Goal: Transaction & Acquisition: Book appointment/travel/reservation

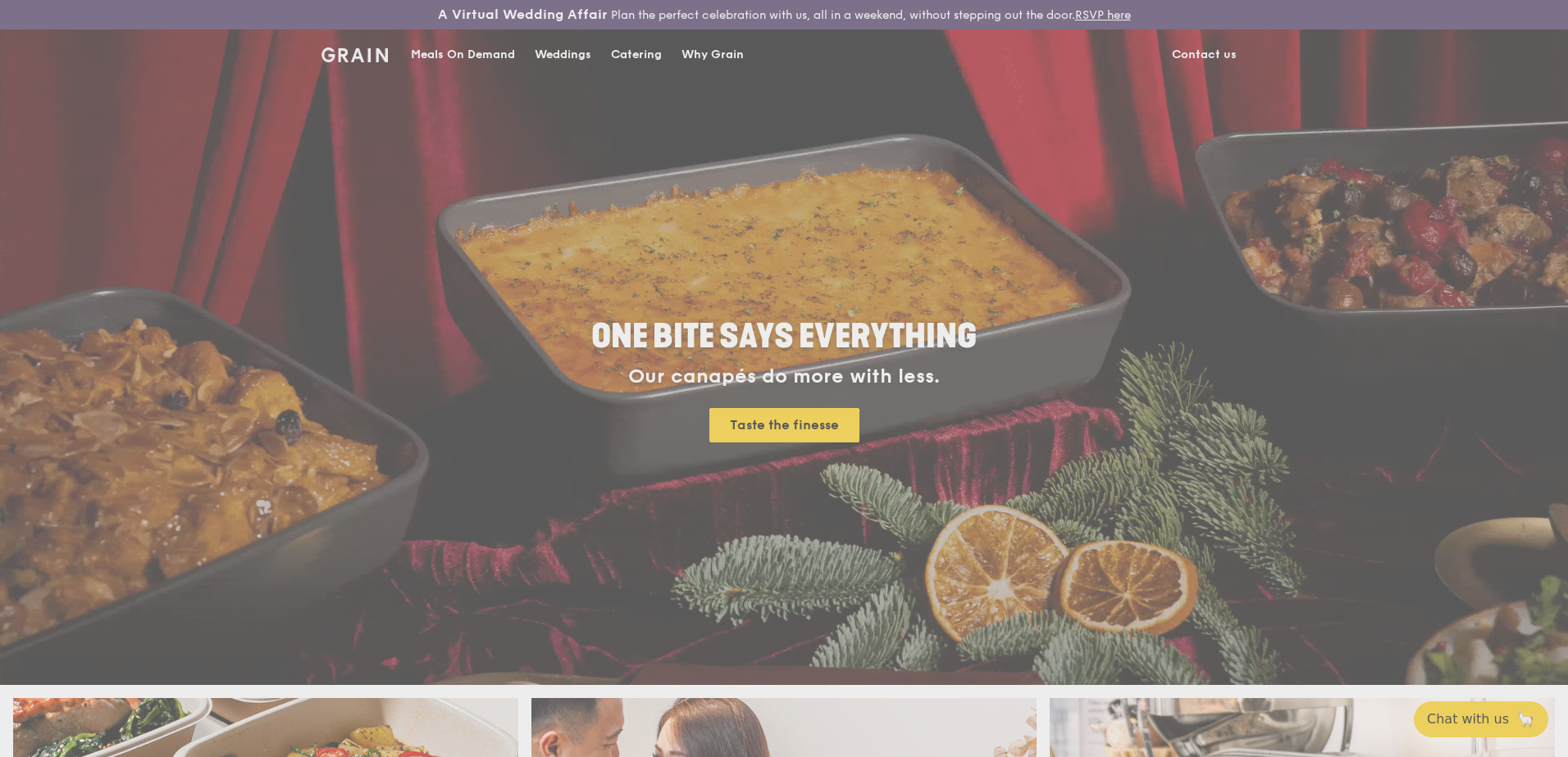
click at [633, 52] on div "Weddings by Grain presents Plan the perfect celebration with us, all in a weeke…" at bounding box center [784, 378] width 1568 height 757
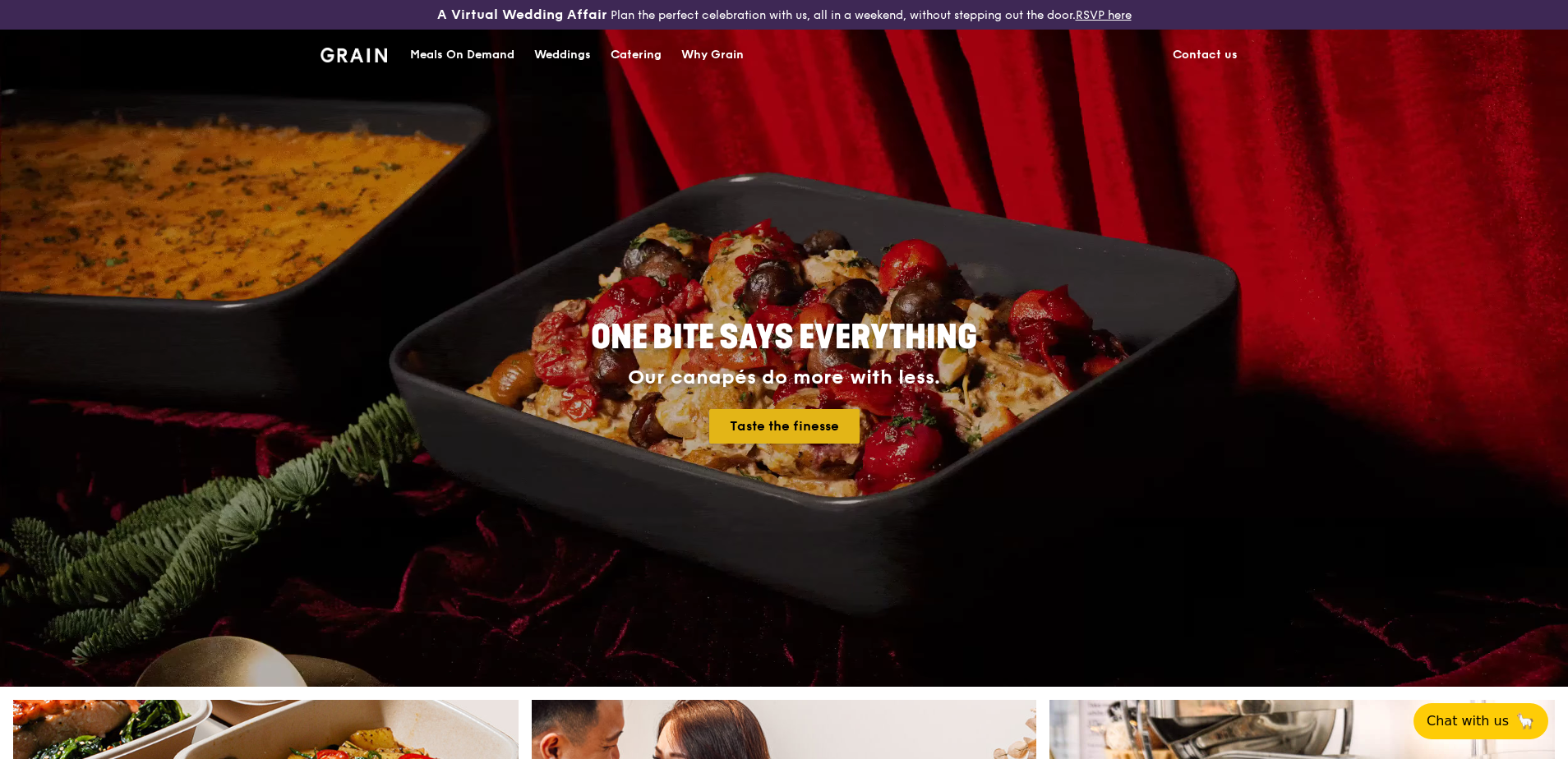
click at [835, 432] on link "Taste the finesse" at bounding box center [785, 427] width 151 height 34
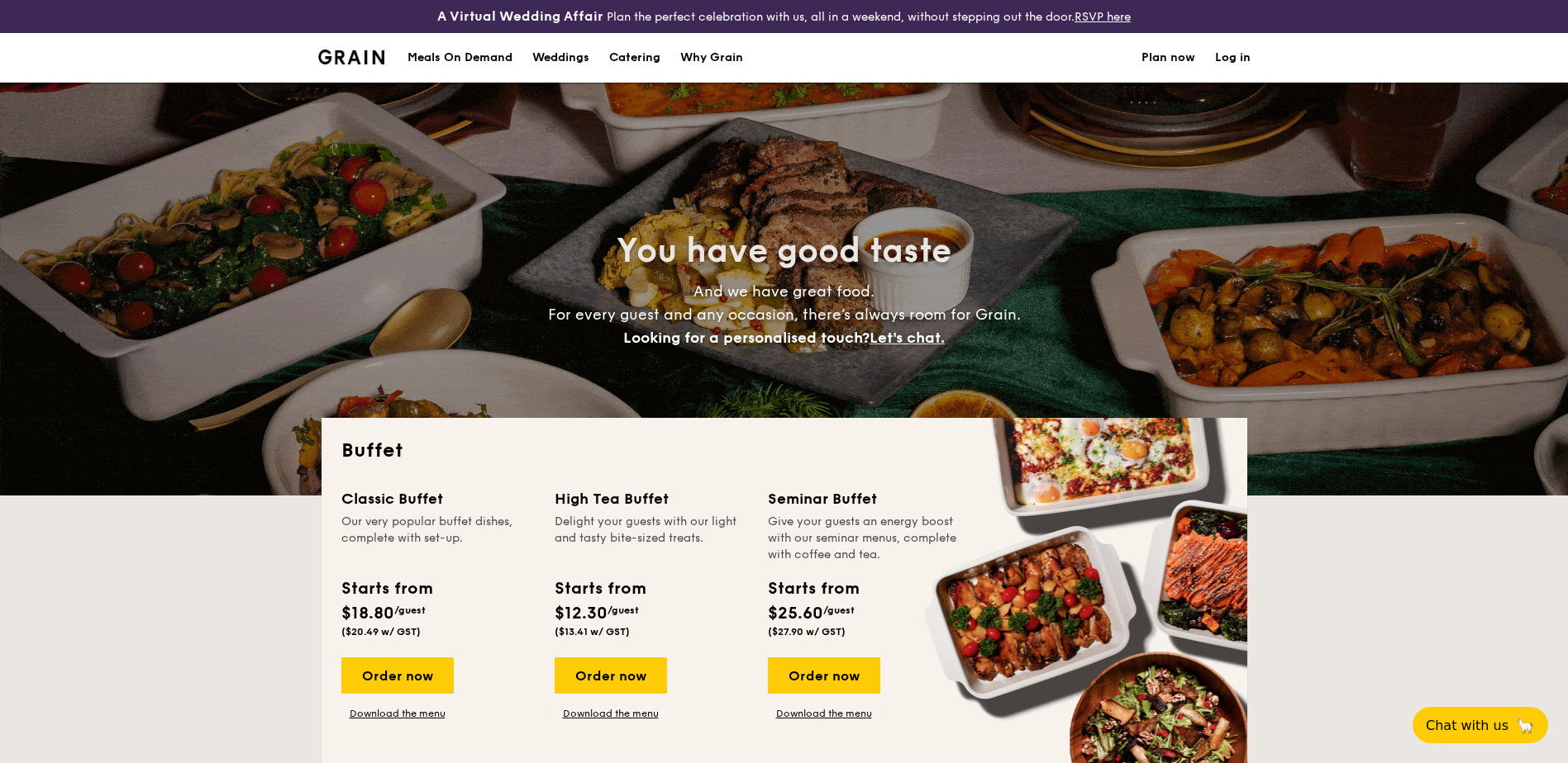
select select
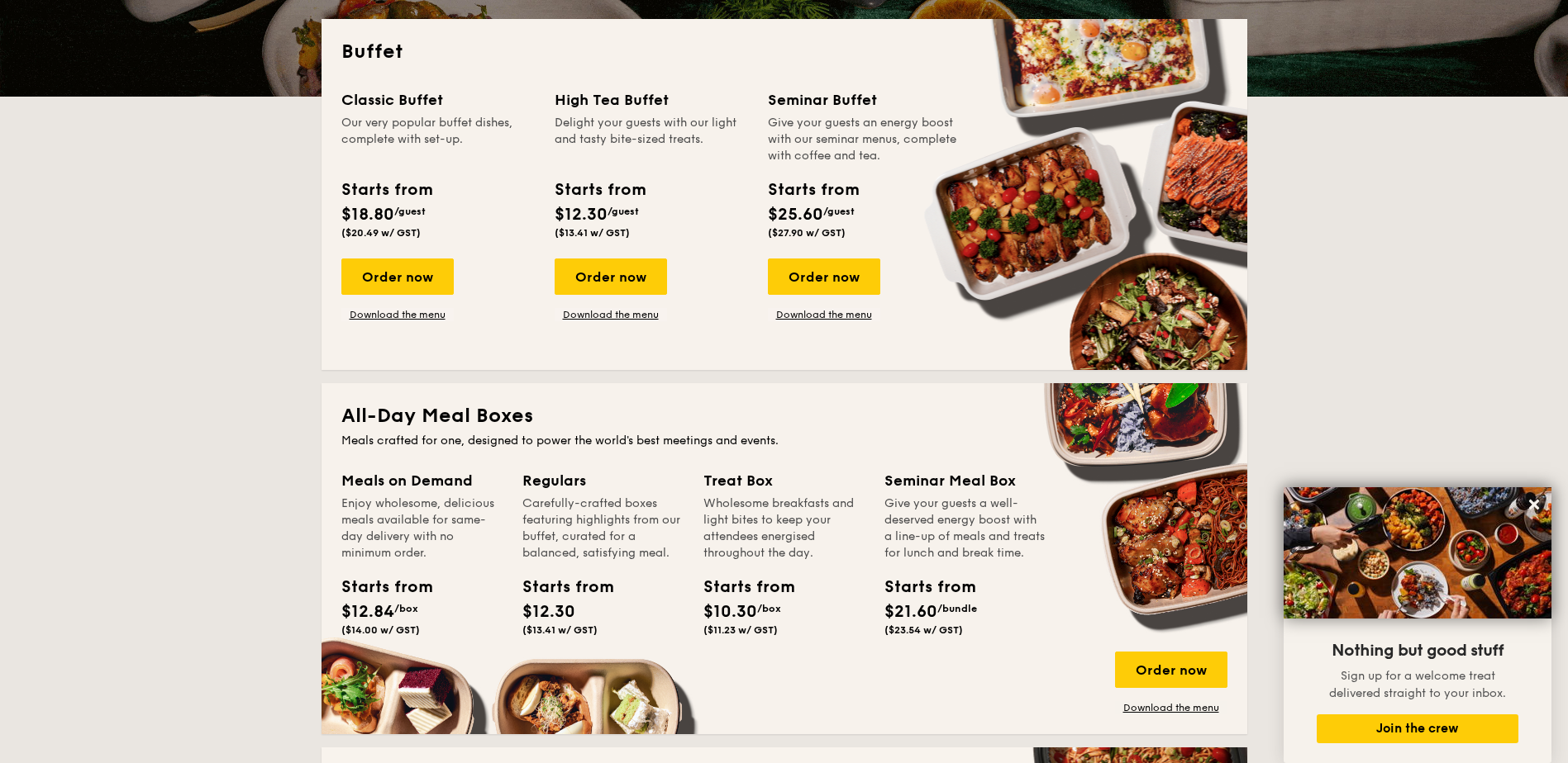
scroll to position [248, 0]
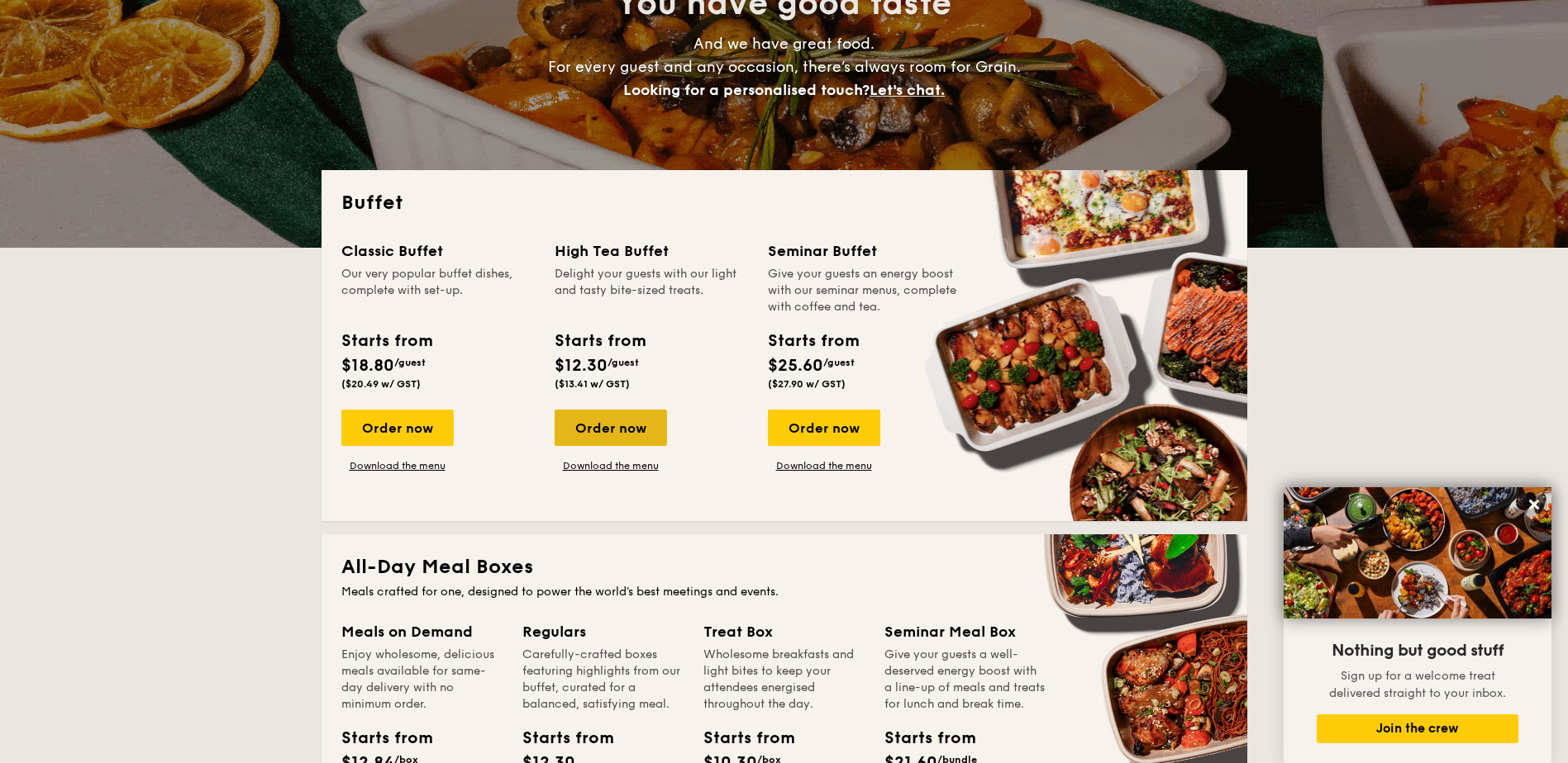
click at [614, 427] on div "Order now" at bounding box center [611, 428] width 112 height 36
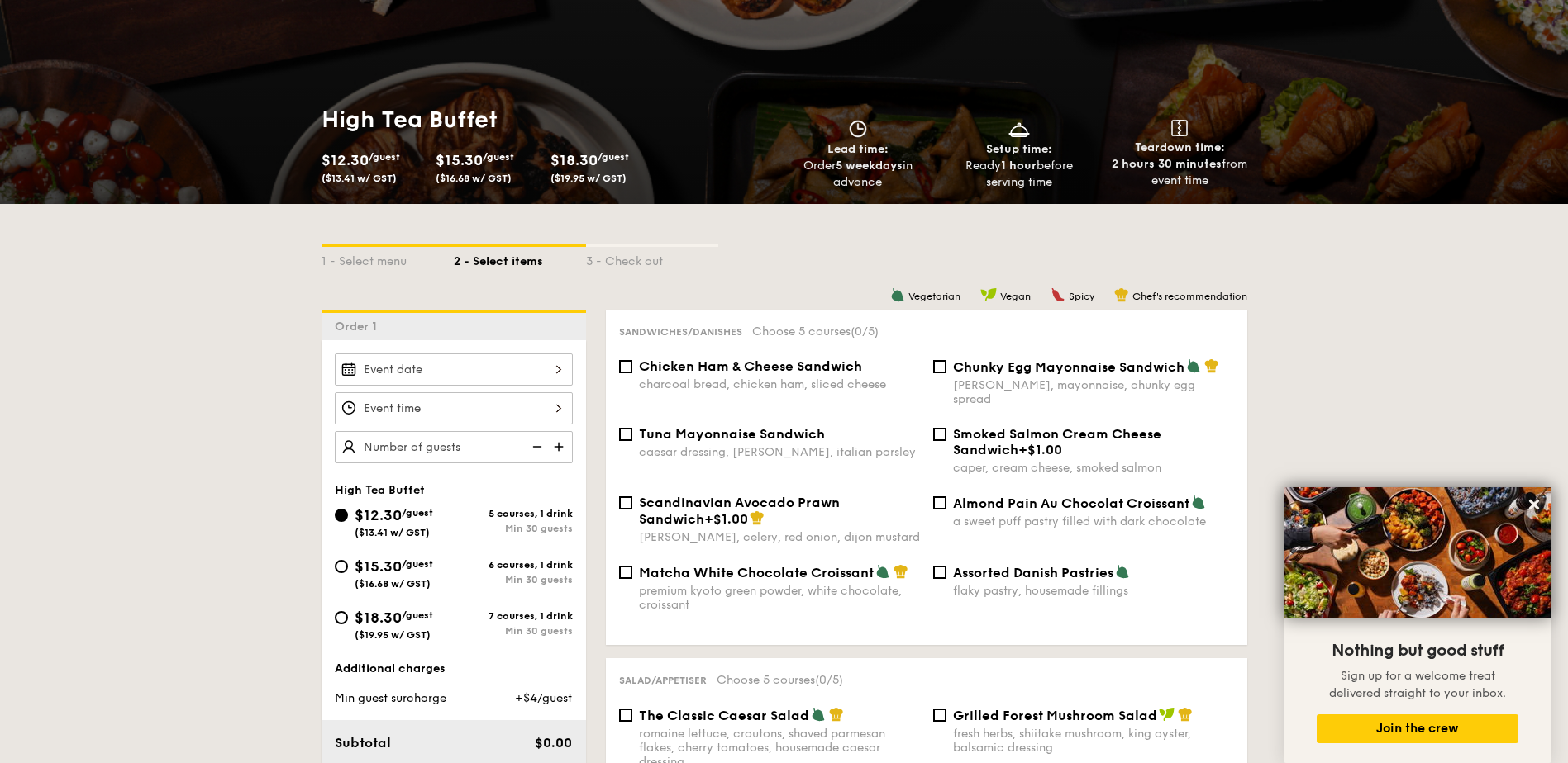
scroll to position [248, 0]
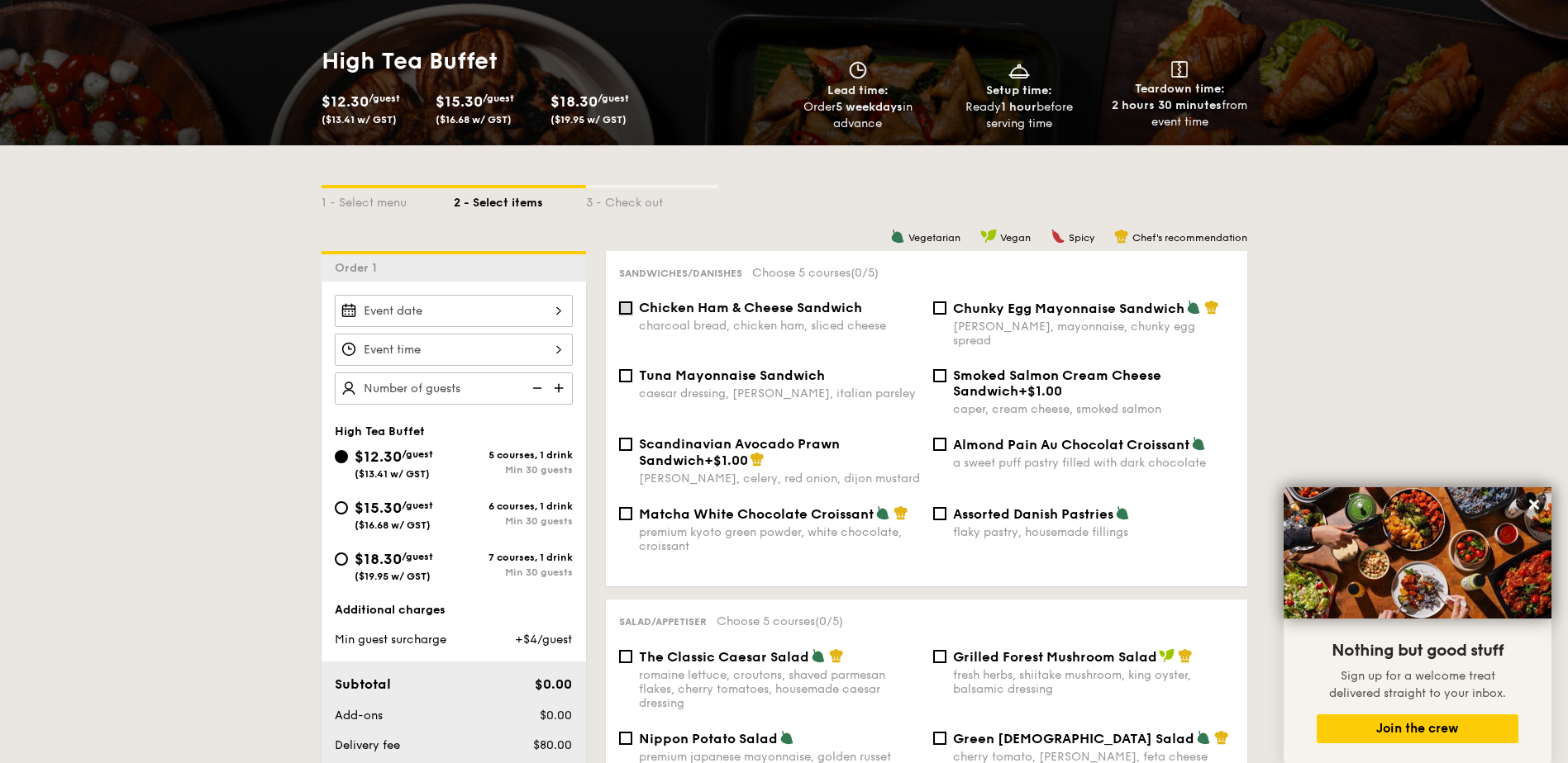
click at [620, 310] on input "Chicken Ham & Cheese Sandwich charcoal bread, chicken ham, sliced cheese" at bounding box center [626, 308] width 13 height 13
checkbox input "true"
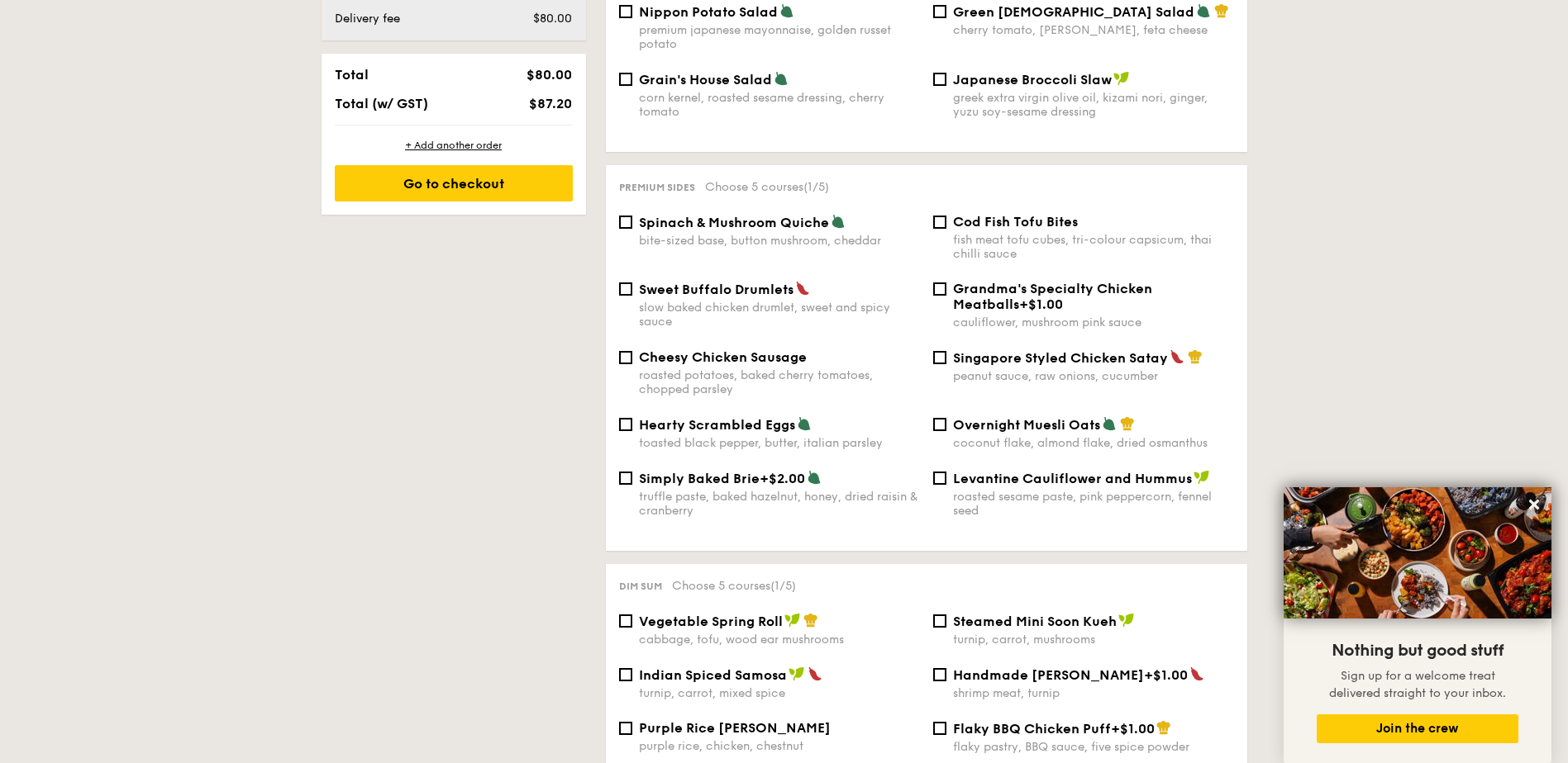
scroll to position [1239, 0]
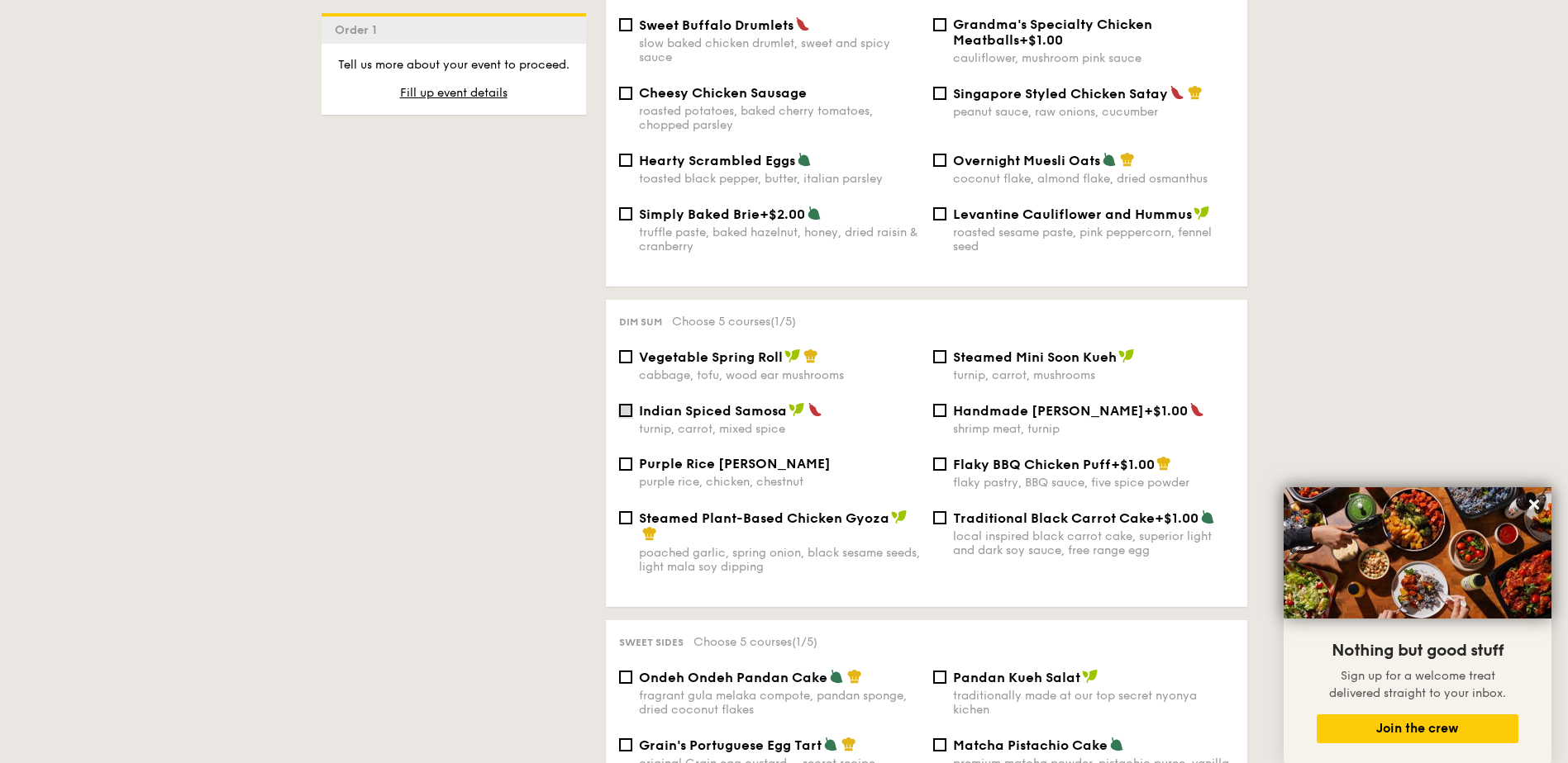
click at [628, 404] on input "Indian Spiced Samosa turnip, carrot, mixed spice" at bounding box center [626, 411] width 13 height 13
checkbox input "true"
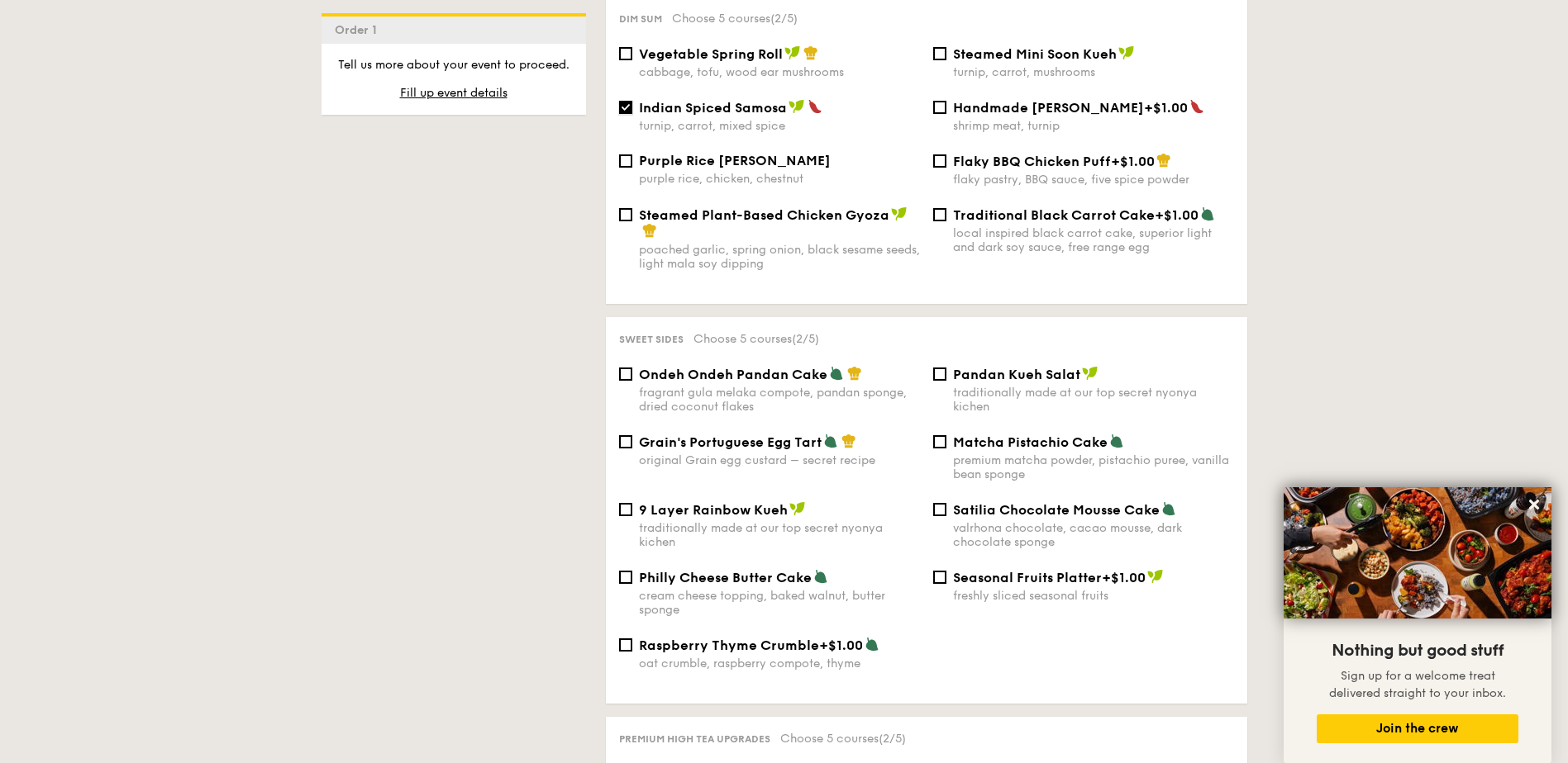
scroll to position [1652, 0]
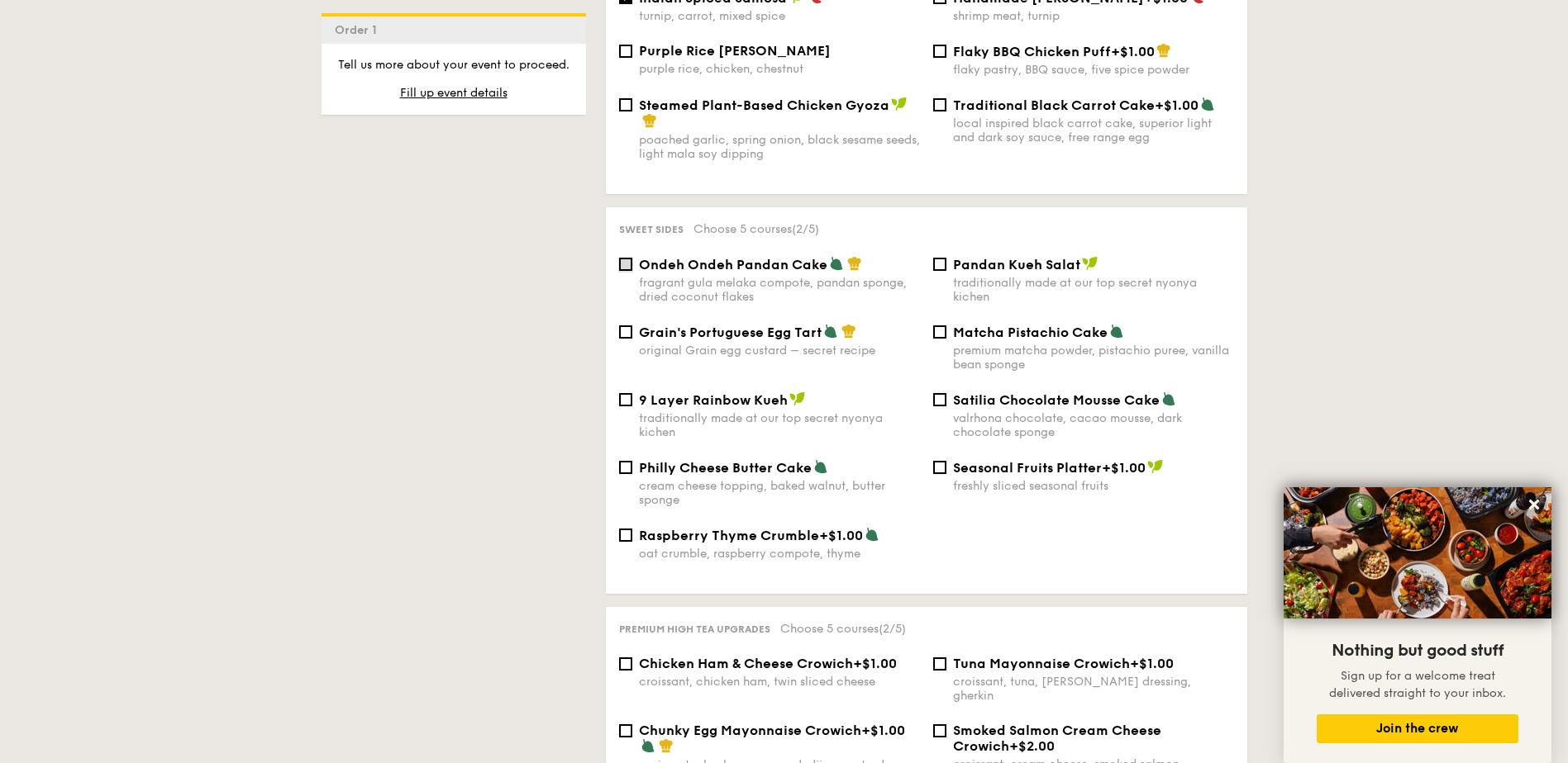
click at [621, 258] on input "Ondeh Ondeh Pandan Cake fragrant [PERSON_NAME] melaka compote, pandan sponge, d…" at bounding box center [626, 265] width 13 height 13
checkbox input "true"
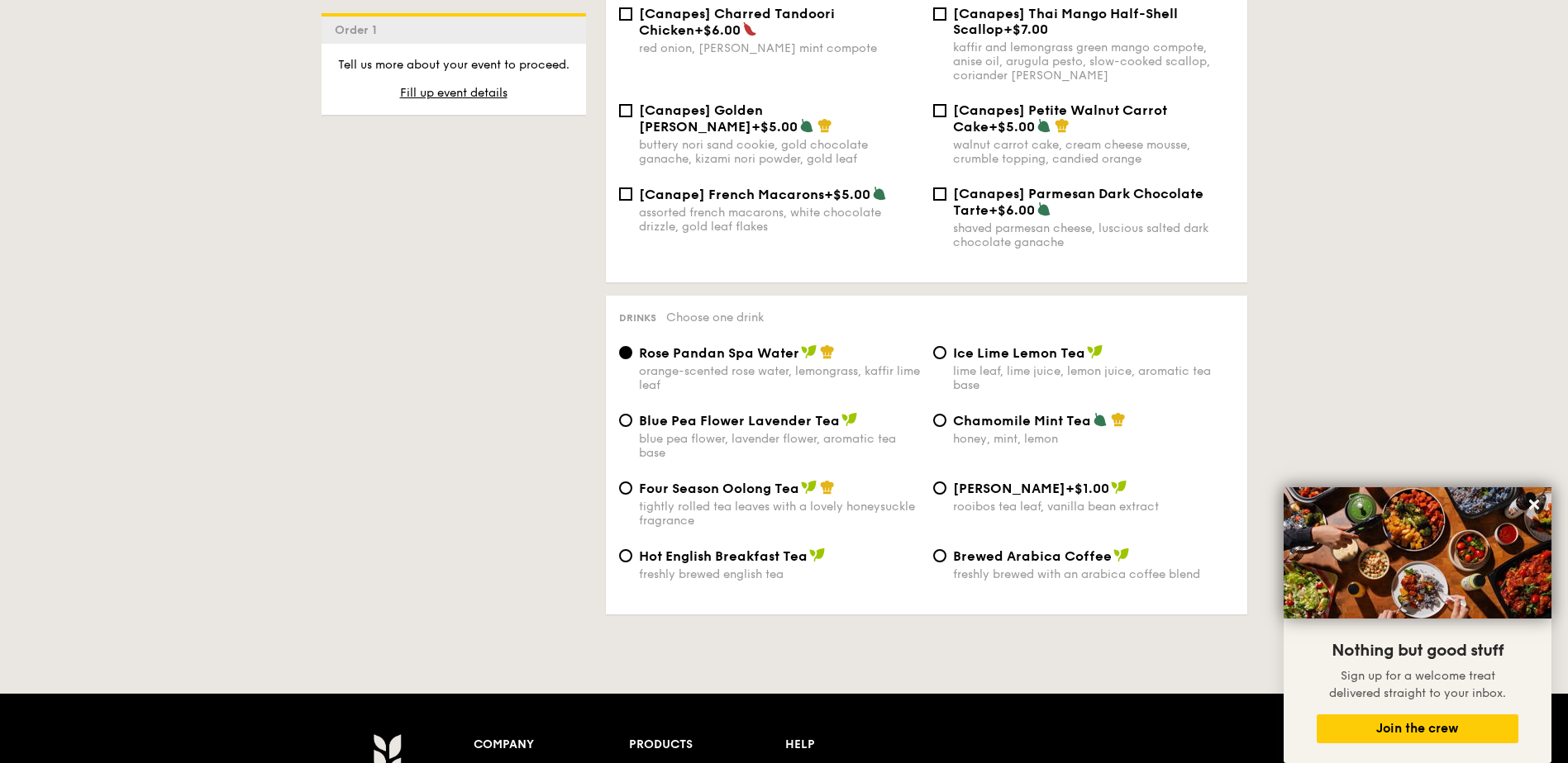
scroll to position [2643, 0]
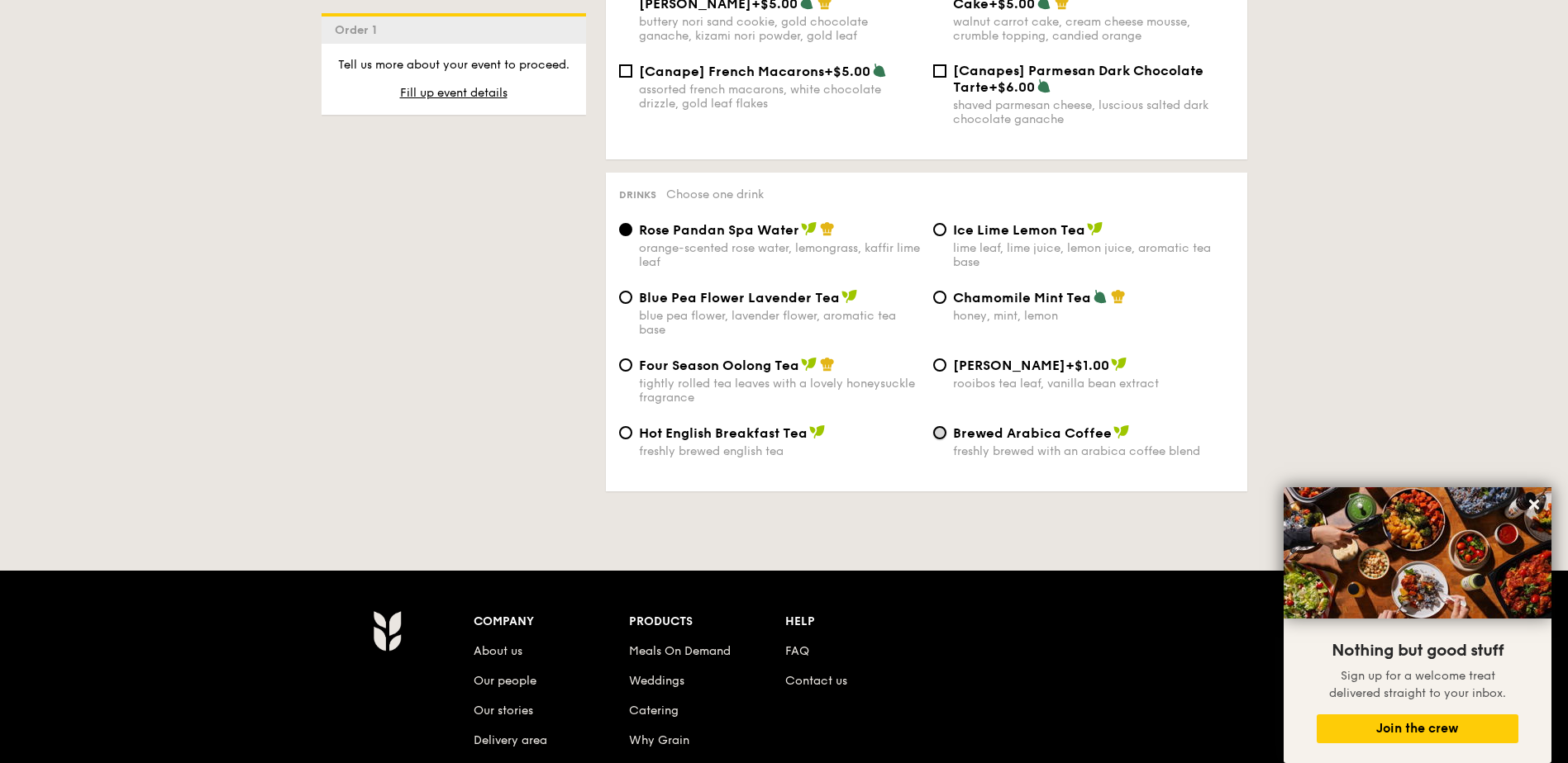
click at [941, 426] on input "Brewed Arabica Coffee freshly brewed with an arabica coffee blend" at bounding box center [940, 433] width 13 height 13
radio input "true"
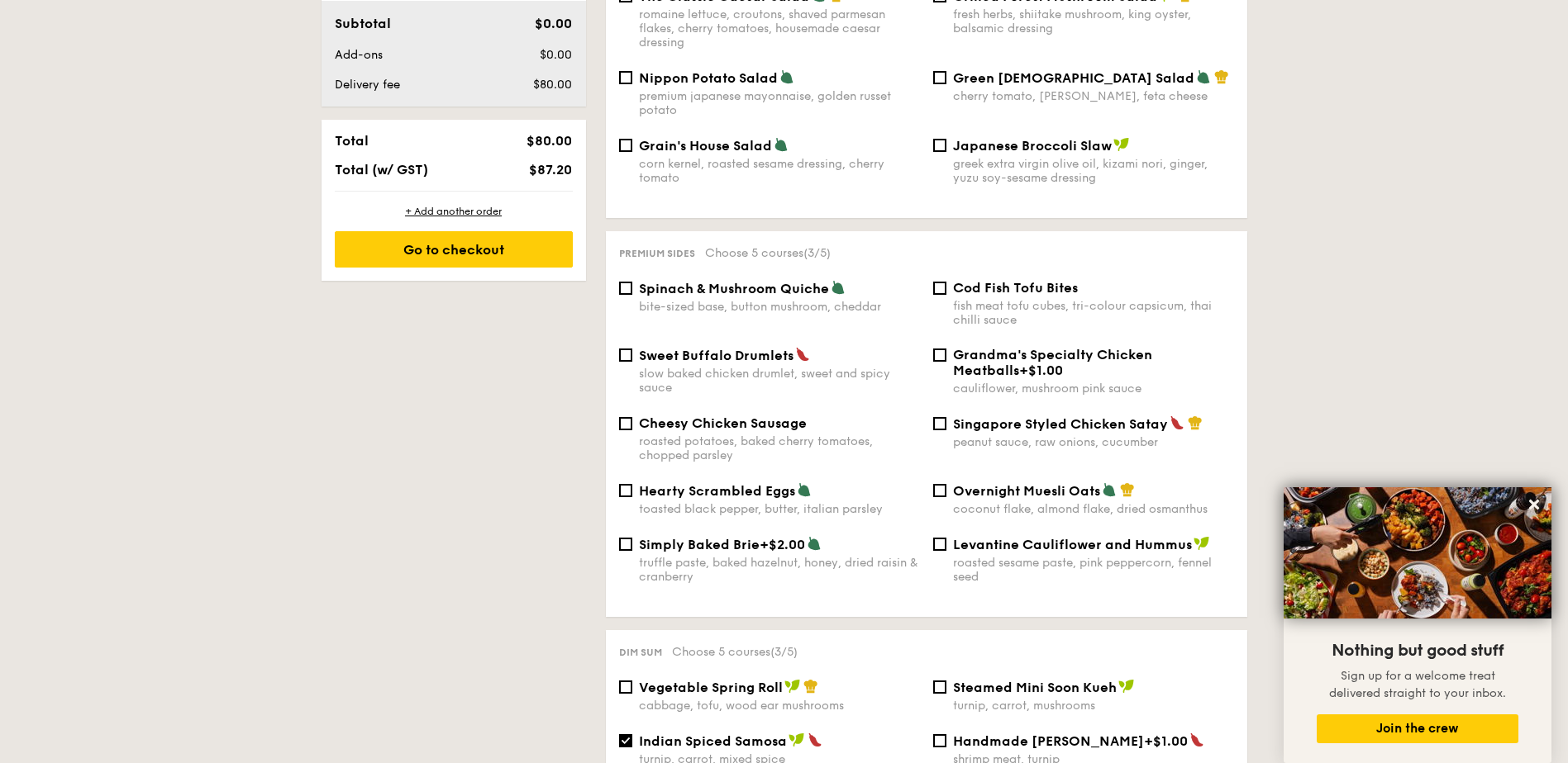
scroll to position [413, 0]
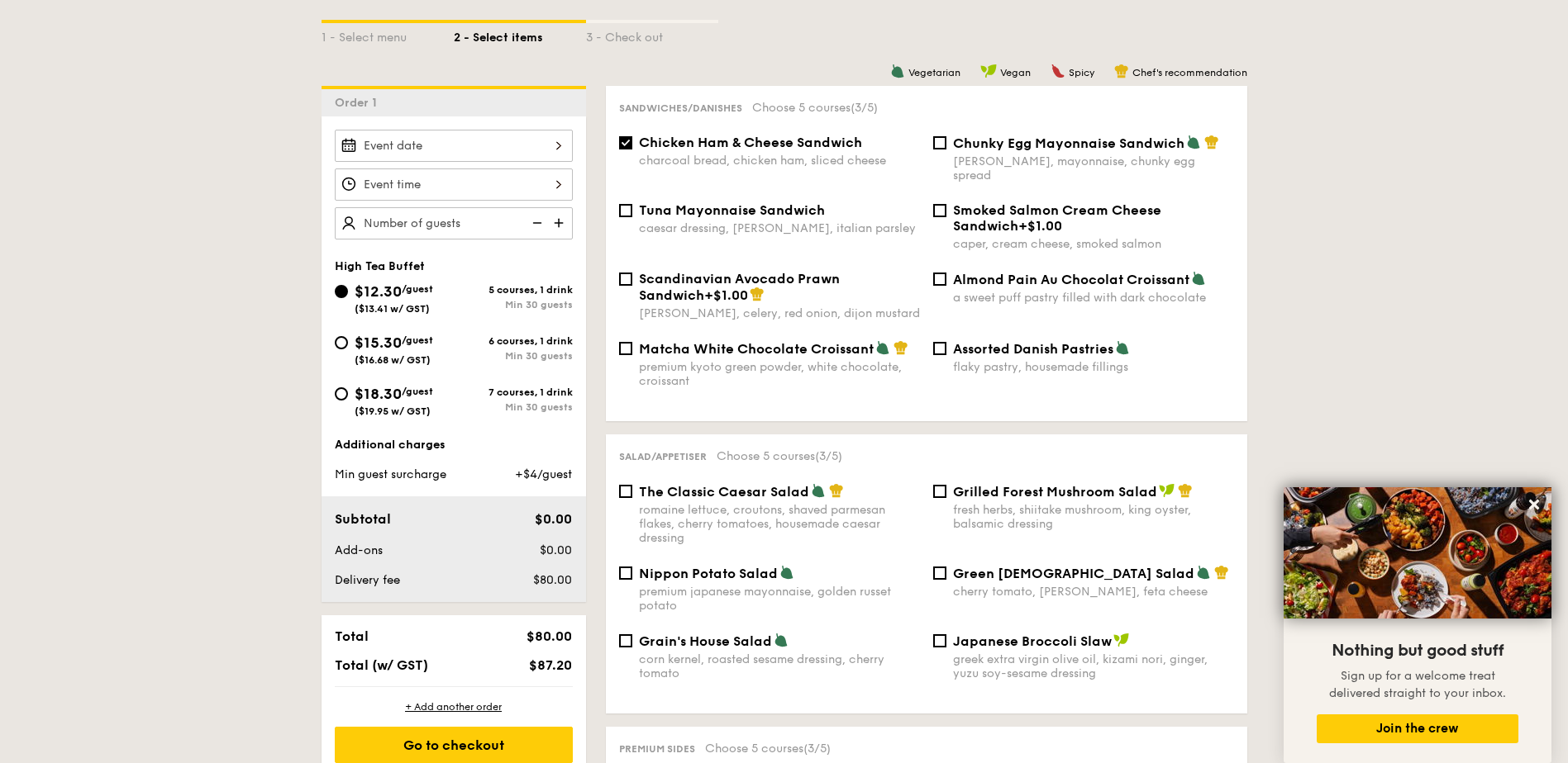
click at [539, 145] on div at bounding box center [454, 146] width 238 height 33
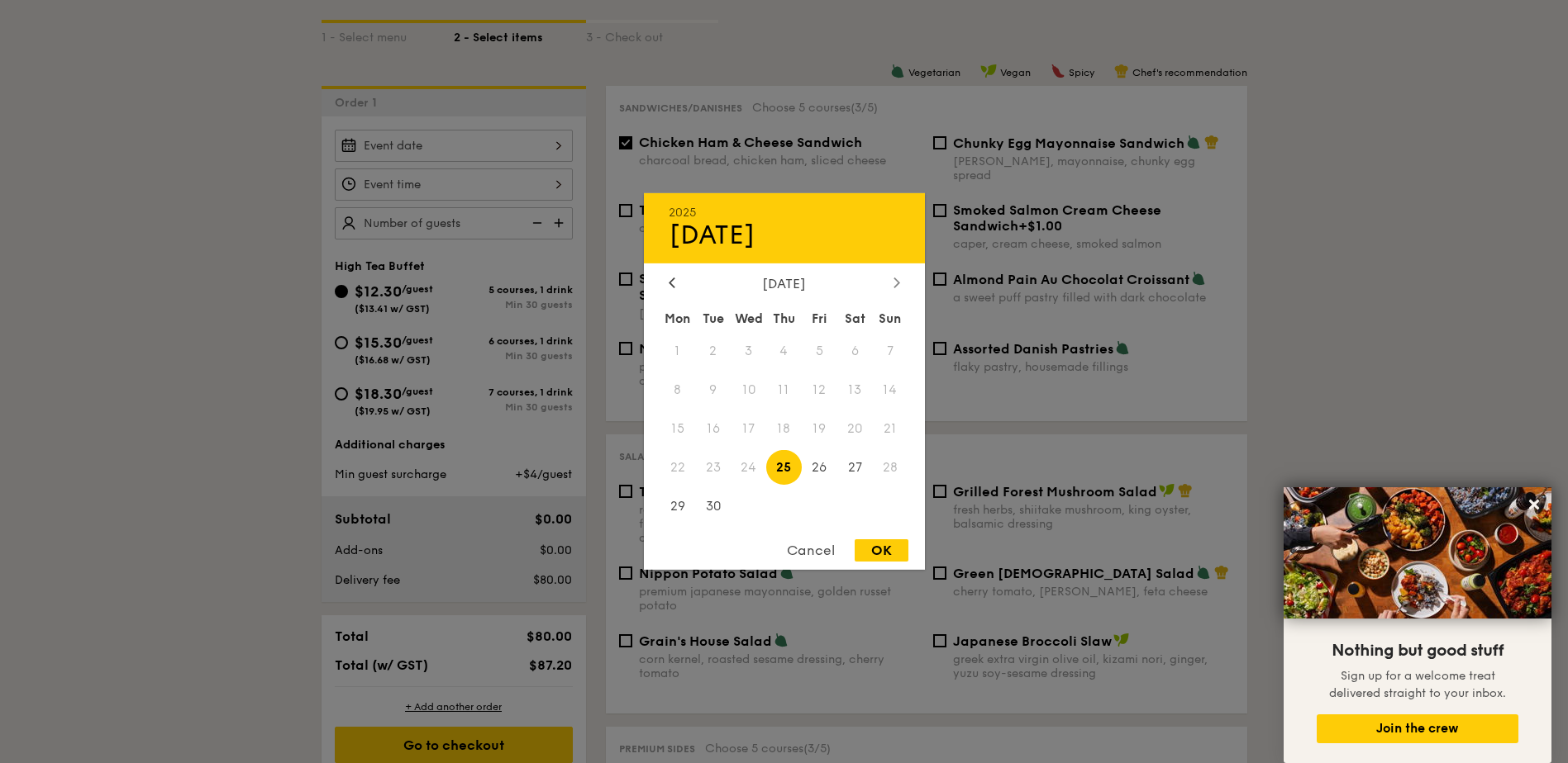
click at [890, 277] on div at bounding box center [896, 283] width 14 height 15
click at [825, 388] on span "10" at bounding box center [819, 390] width 36 height 36
click at [669, 282] on icon at bounding box center [671, 282] width 5 height 10
click at [675, 283] on div at bounding box center [671, 283] width 14 height 15
click at [896, 282] on icon at bounding box center [896, 281] width 7 height 11
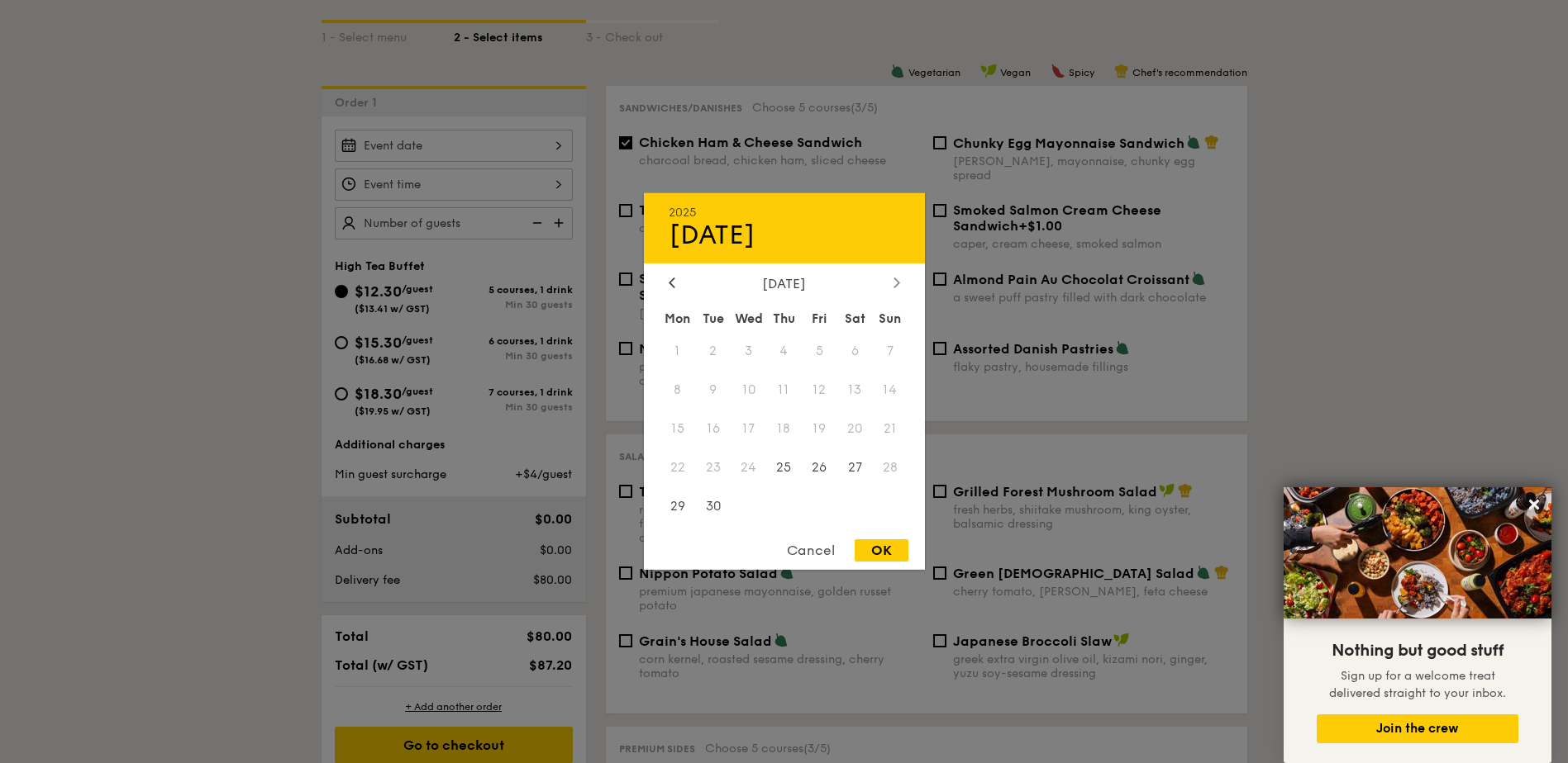
click at [896, 282] on icon at bounding box center [896, 281] width 7 height 11
click at [816, 390] on span "10" at bounding box center [819, 390] width 36 height 36
click at [888, 549] on div "OK" at bounding box center [881, 550] width 54 height 22
type input "[DATE]"
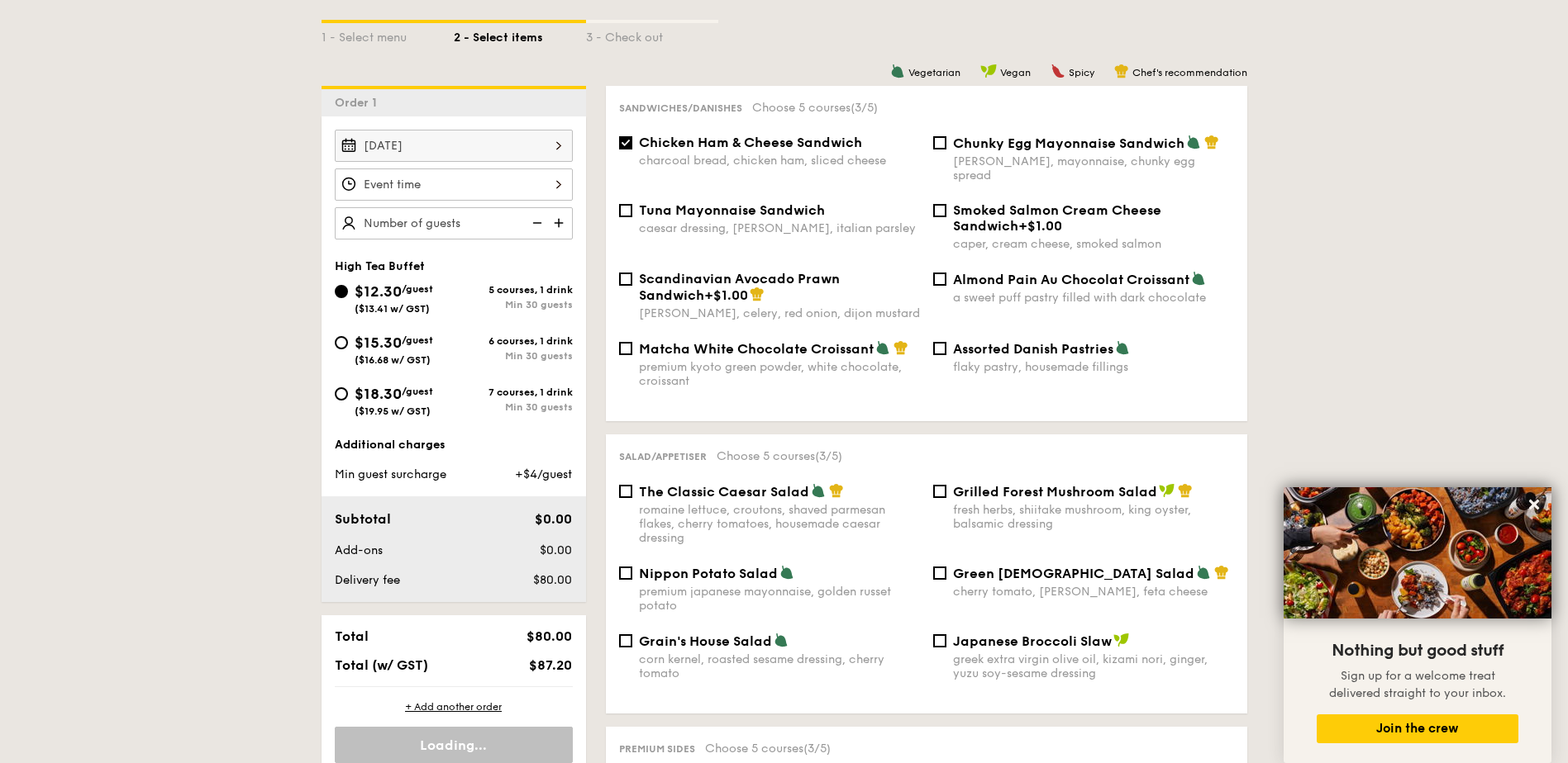
click at [498, 188] on div "12 1 2 3 4 5 6 7 8 9 10 11 00 15 30 45 am pm Cancel OK" at bounding box center [454, 185] width 238 height 33
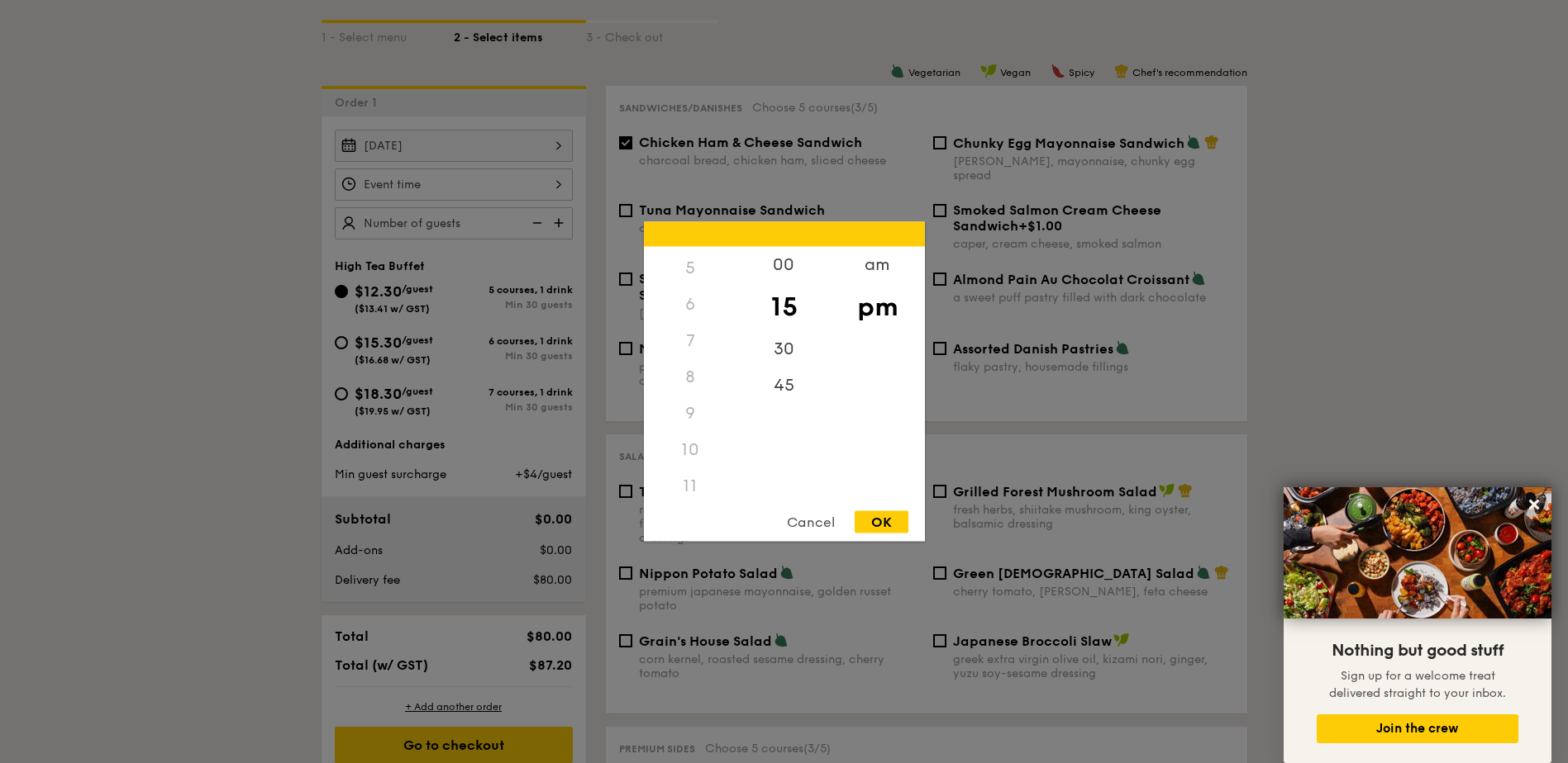
scroll to position [196, 0]
click at [697, 446] on div "10" at bounding box center [690, 444] width 93 height 36
click at [685, 405] on div "9" at bounding box center [690, 408] width 93 height 36
click at [688, 442] on div "10" at bounding box center [690, 444] width 93 height 36
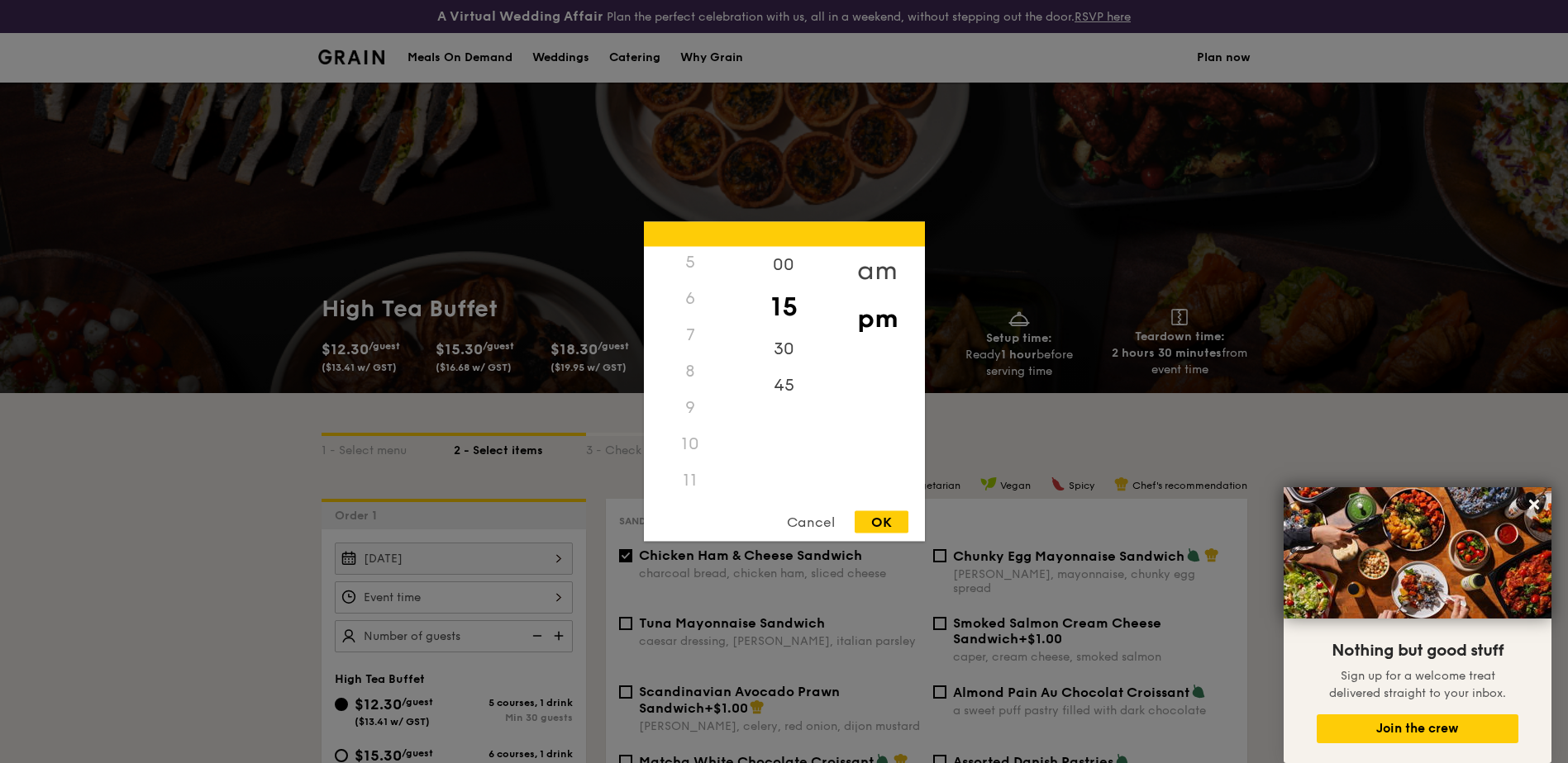
click at [878, 273] on div "am" at bounding box center [877, 271] width 93 height 48
drag, startPoint x: 693, startPoint y: 400, endPoint x: 697, endPoint y: 391, distance: 9.8
click at [693, 397] on div "9" at bounding box center [690, 402] width 93 height 48
drag, startPoint x: 781, startPoint y: 347, endPoint x: 792, endPoint y: 346, distance: 11.0
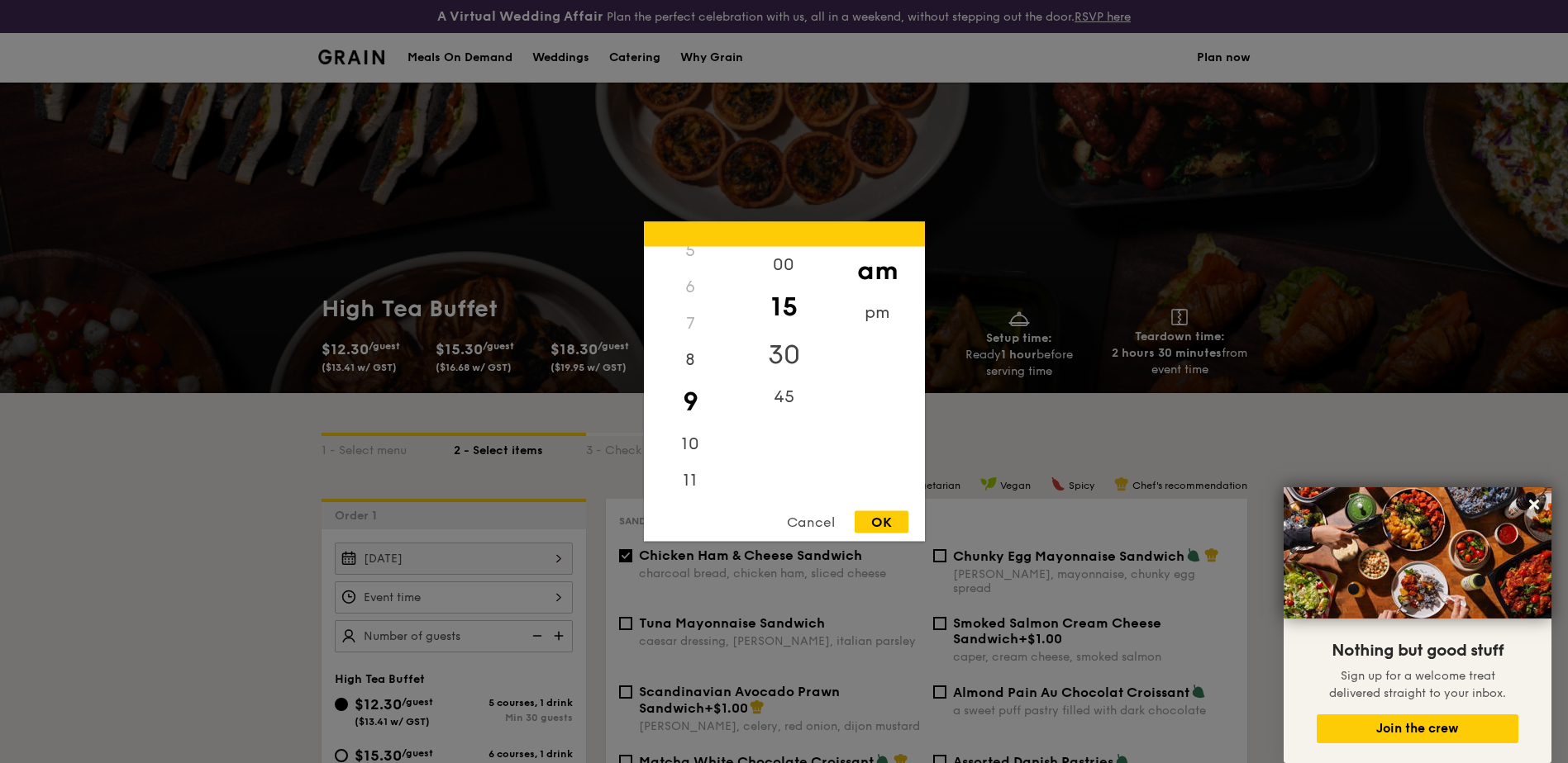
click at [783, 347] on div "30" at bounding box center [784, 355] width 93 height 48
click at [880, 525] on div "OK" at bounding box center [881, 522] width 54 height 22
type input "9:30AM"
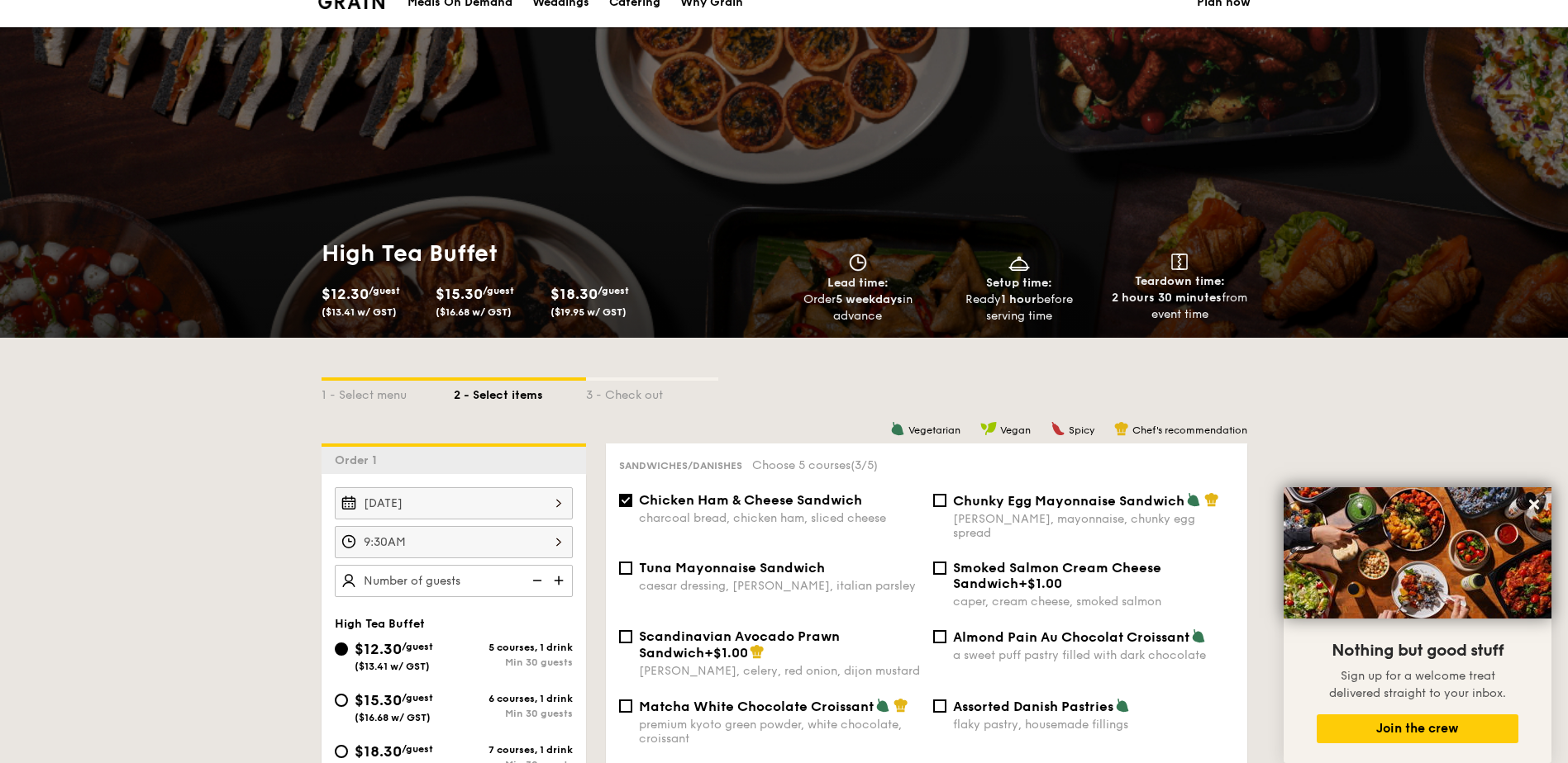
scroll to position [165, 0]
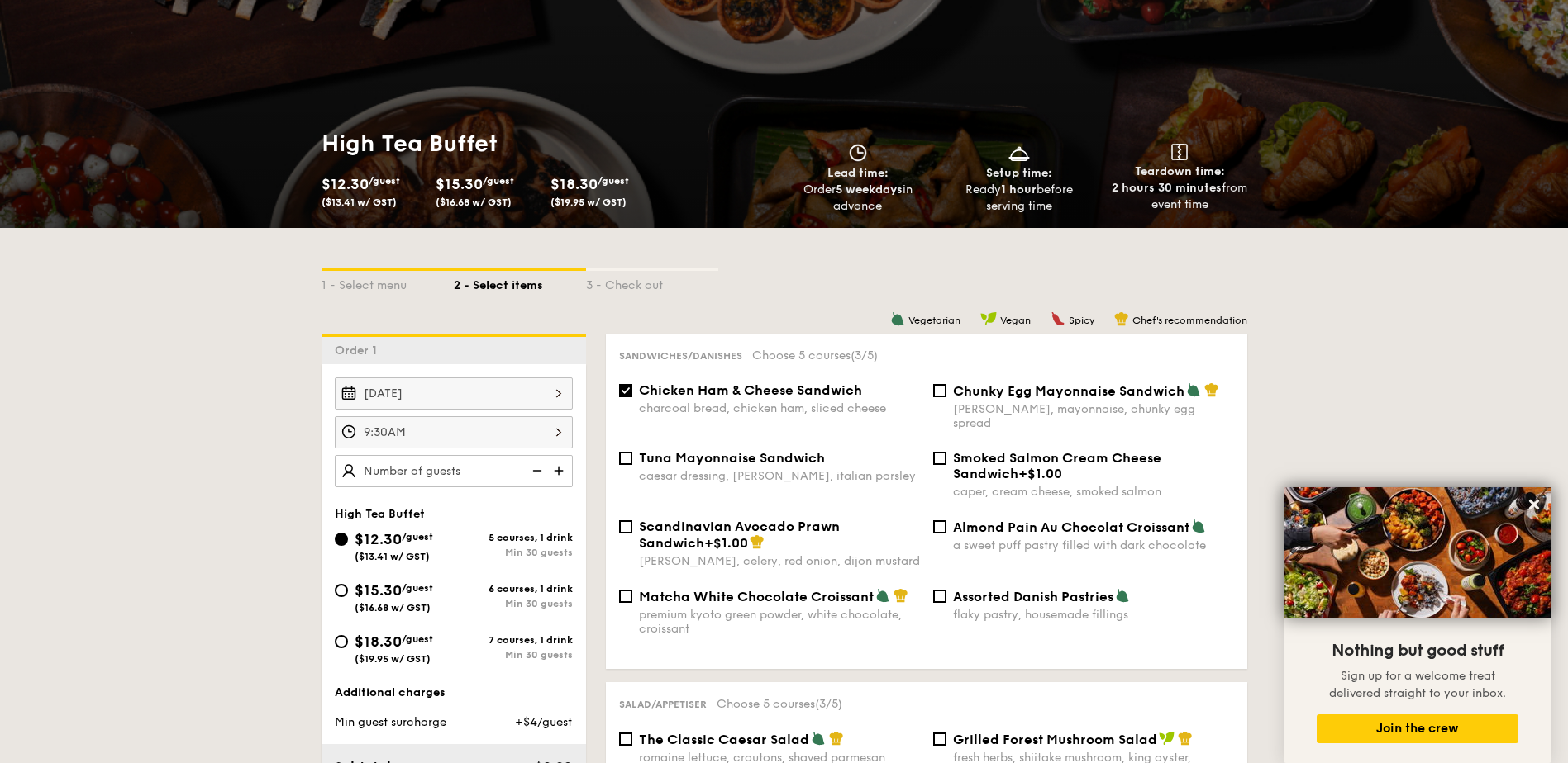
click at [556, 469] on img at bounding box center [561, 470] width 25 height 32
click at [558, 468] on img at bounding box center [561, 470] width 25 height 32
click at [555, 470] on img at bounding box center [561, 470] width 25 height 32
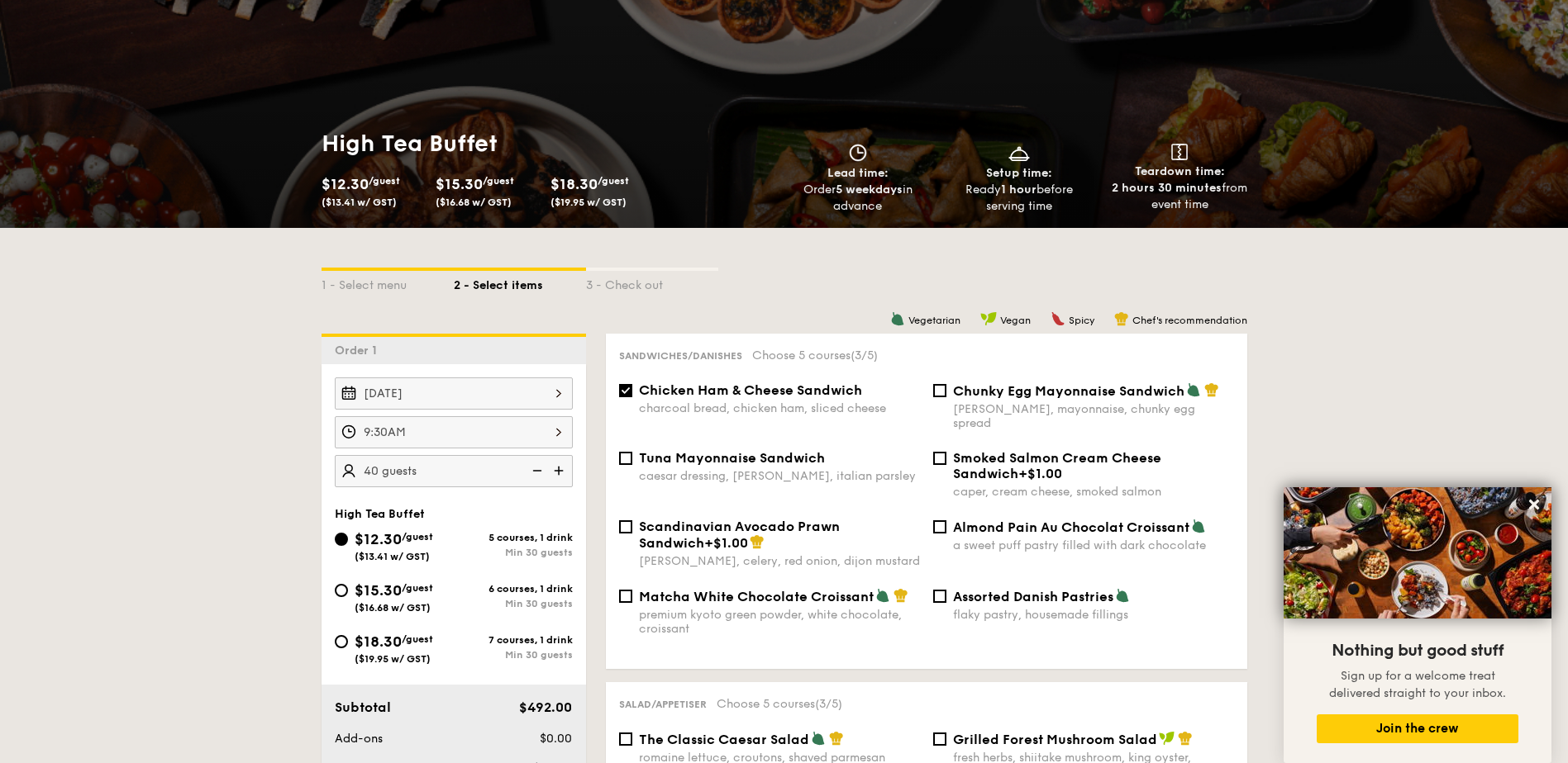
click at [555, 470] on img at bounding box center [561, 470] width 25 height 32
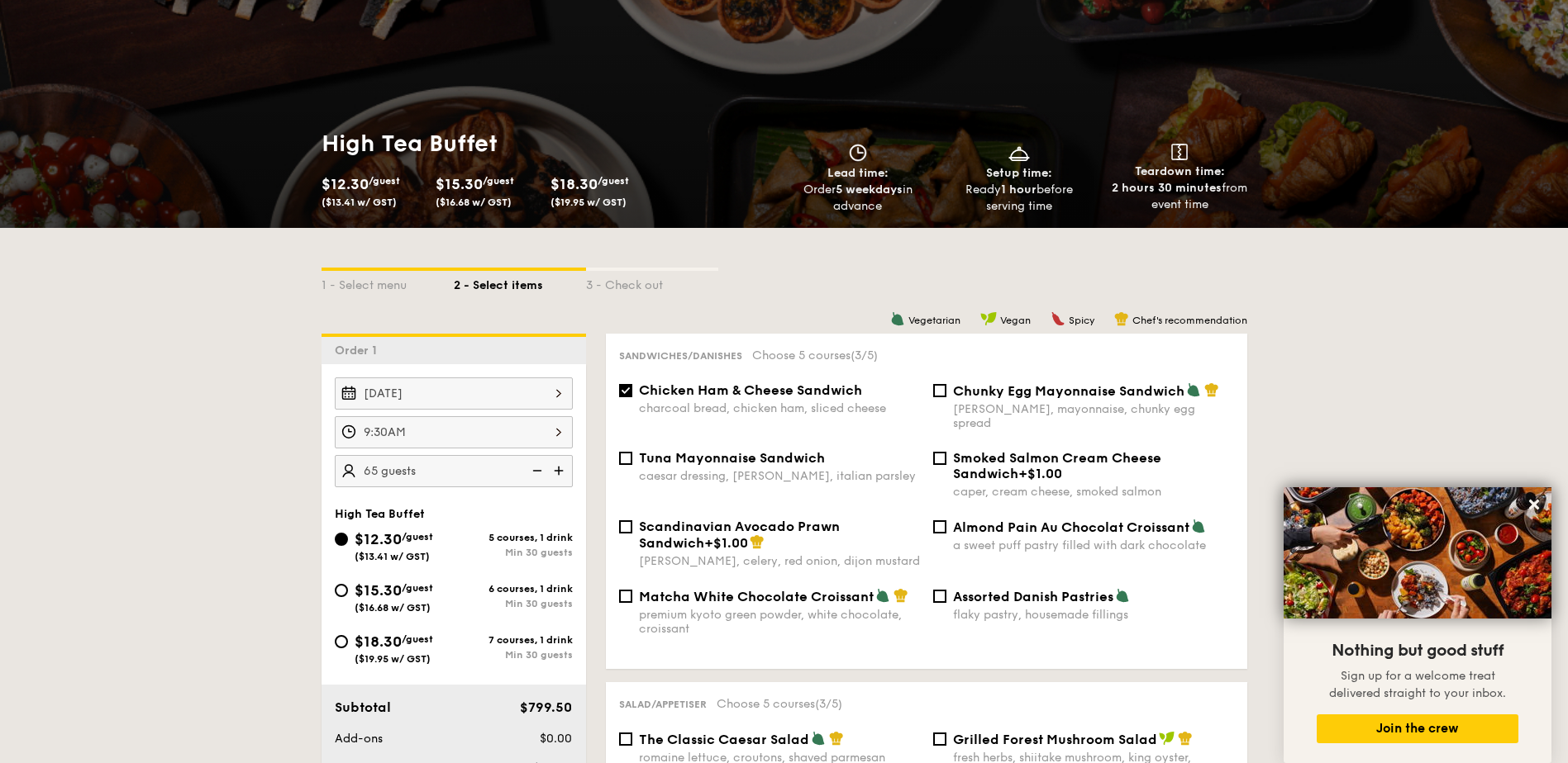
click at [555, 470] on img at bounding box center [561, 470] width 25 height 32
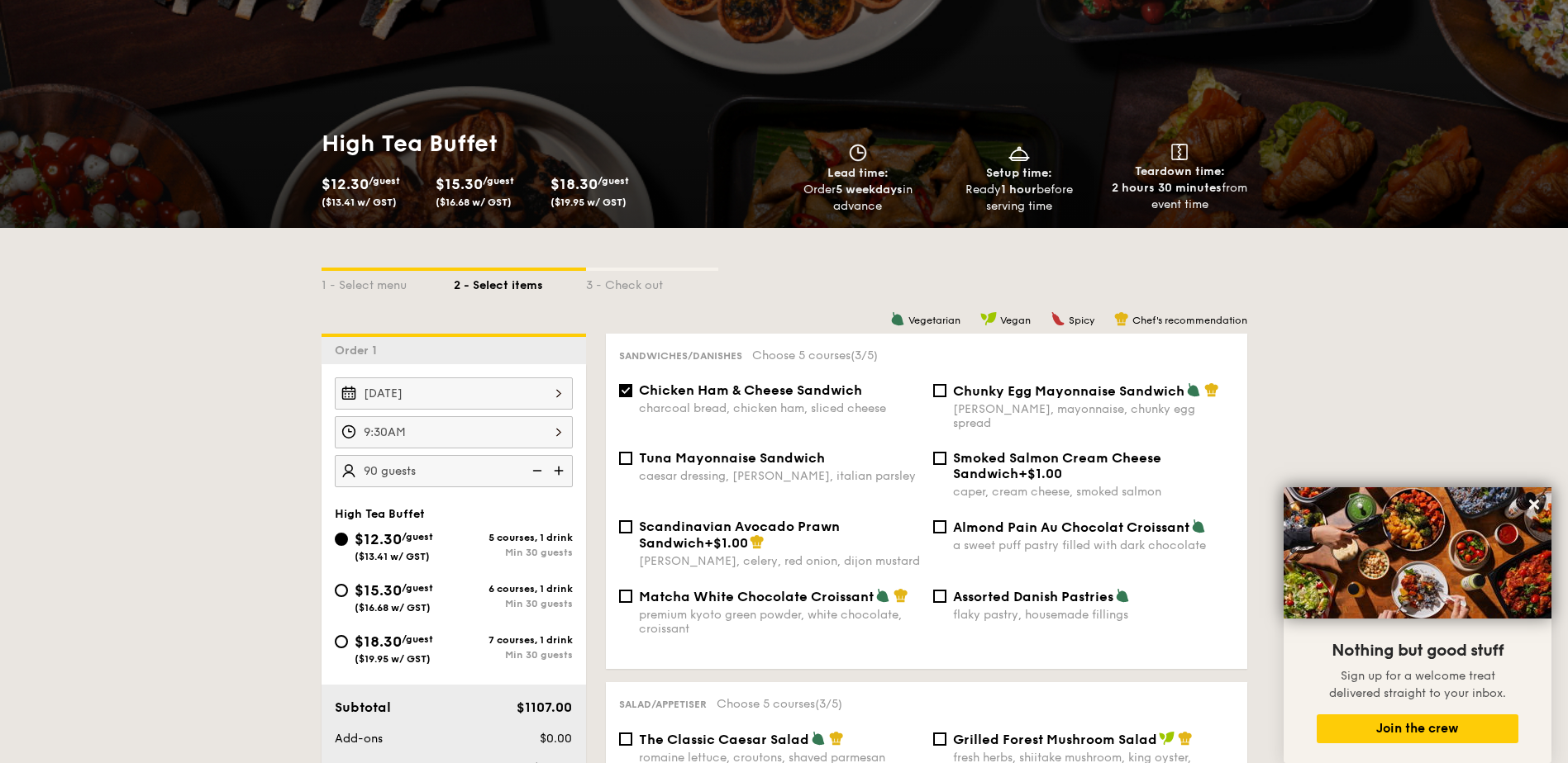
click at [555, 470] on img at bounding box center [561, 470] width 25 height 32
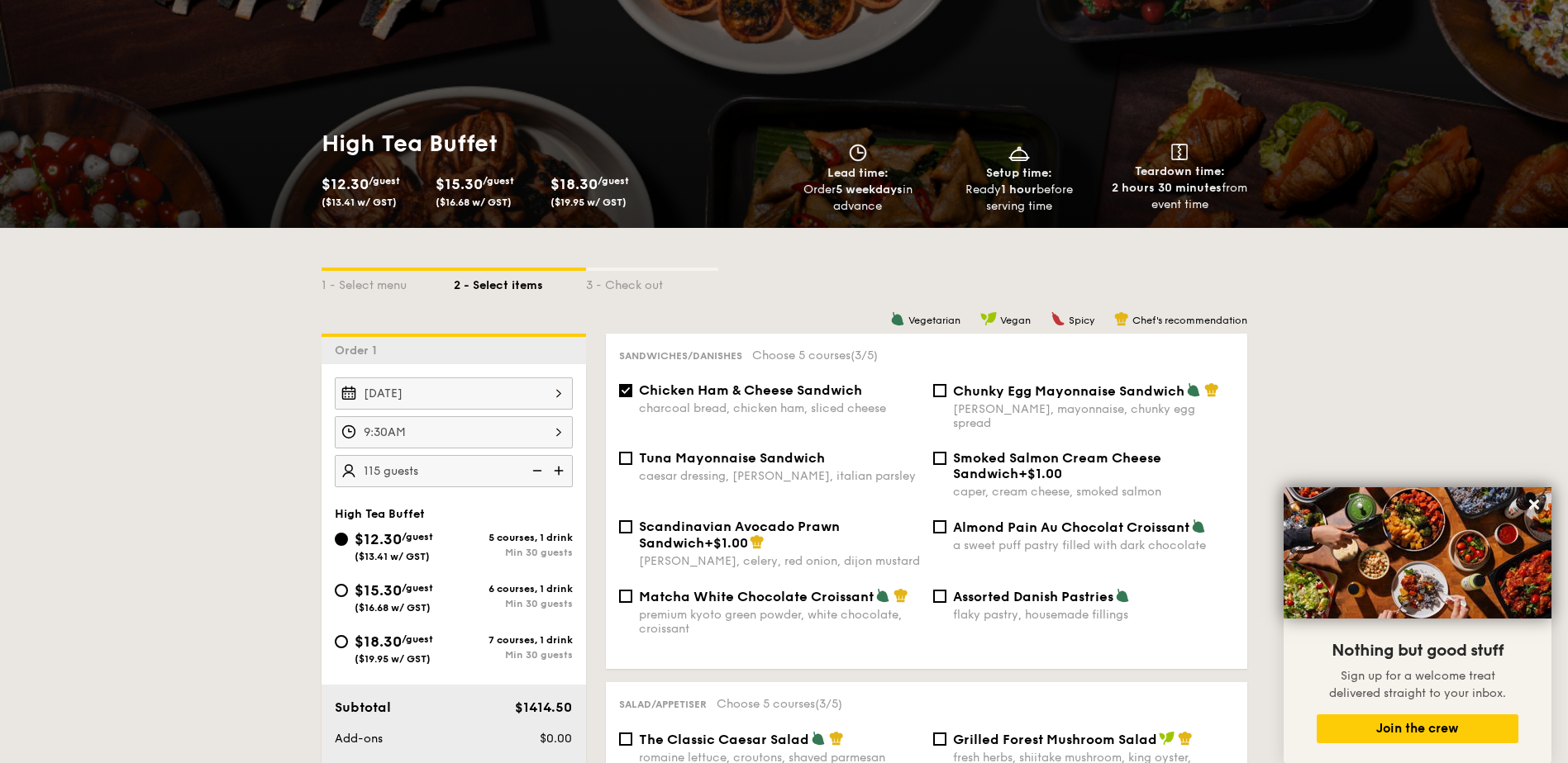
click at [555, 470] on img at bounding box center [561, 470] width 25 height 32
type input "120 guests"
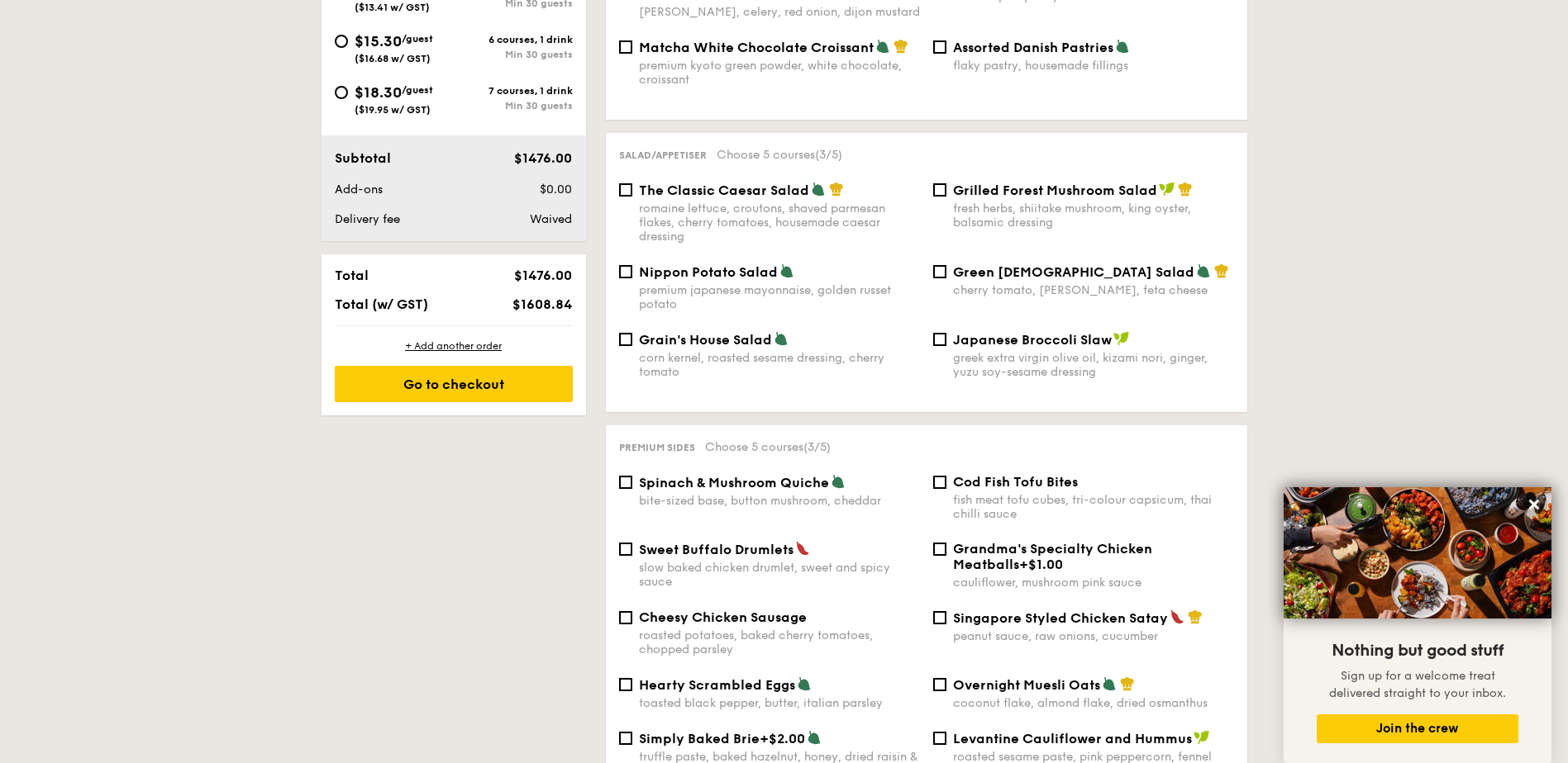
scroll to position [744, 0]
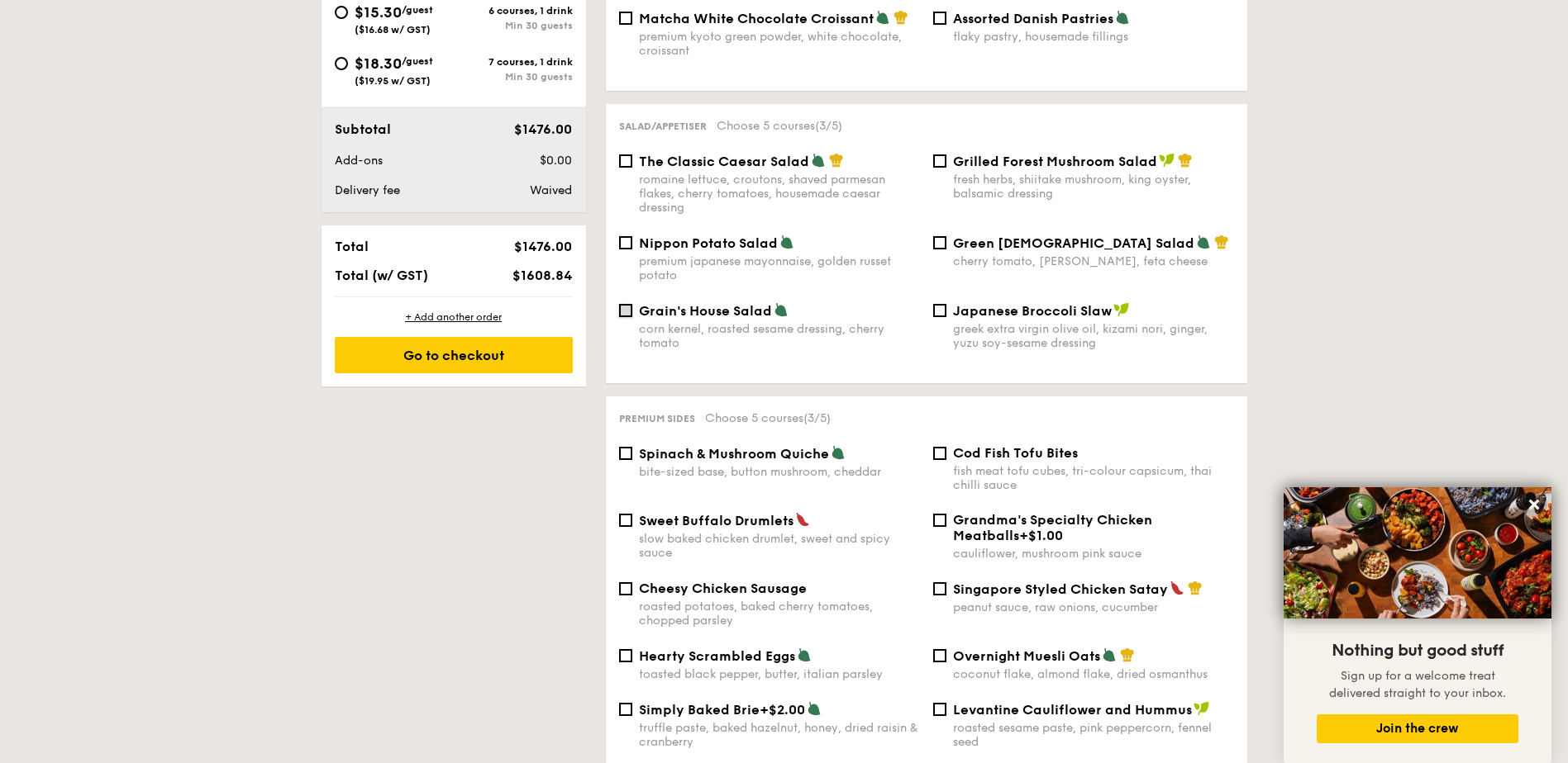
click at [625, 304] on input "Grain's House Salad corn kernel, roasted sesame dressing, cherry tomato" at bounding box center [626, 311] width 13 height 13
checkbox input "true"
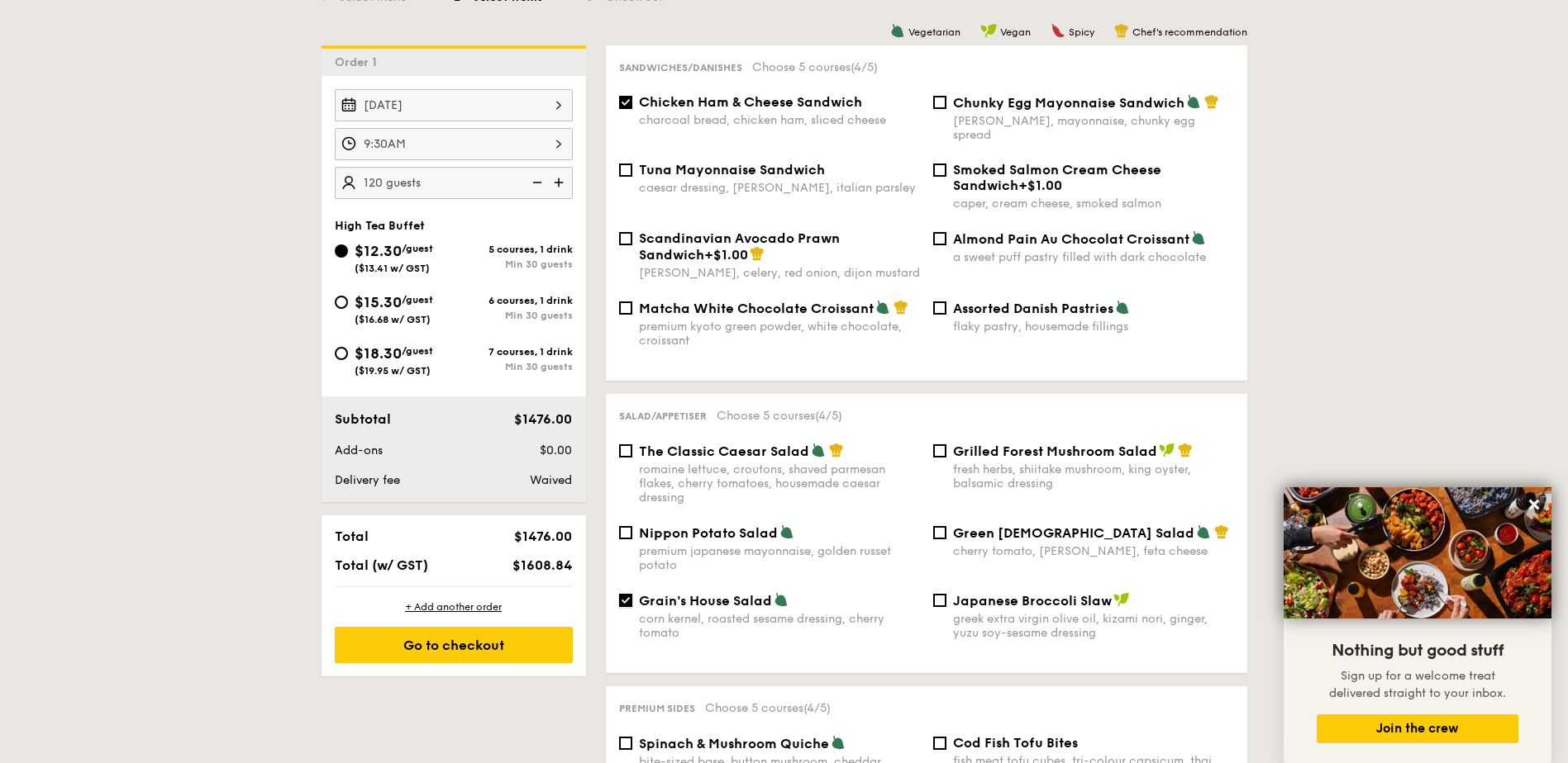
scroll to position [413, 0]
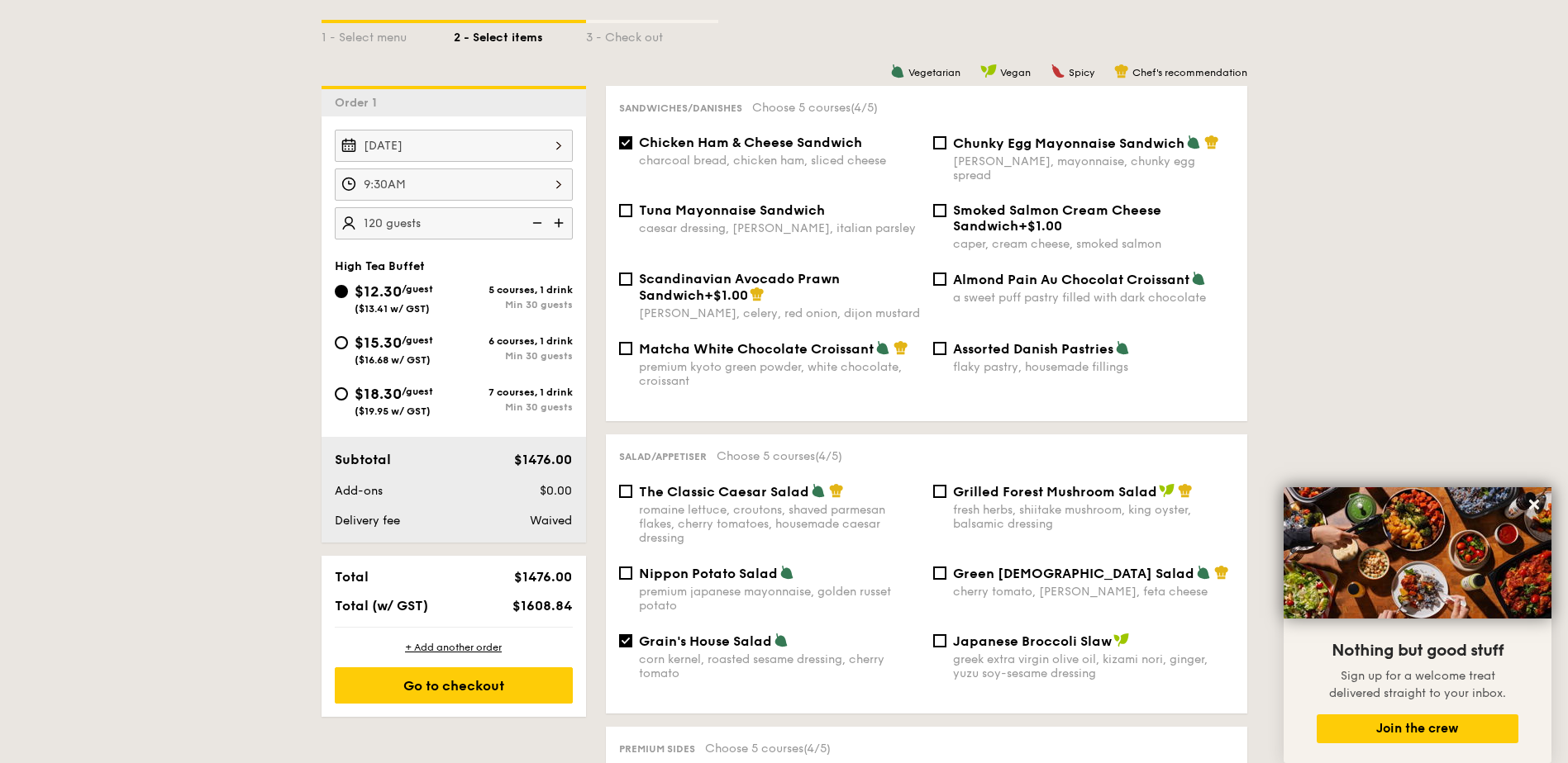
click at [539, 222] on img at bounding box center [536, 223] width 25 height 32
click at [538, 221] on img at bounding box center [536, 223] width 25 height 32
click at [537, 218] on img at bounding box center [536, 223] width 25 height 32
click at [537, 224] on img at bounding box center [536, 223] width 25 height 32
type input "100 guests"
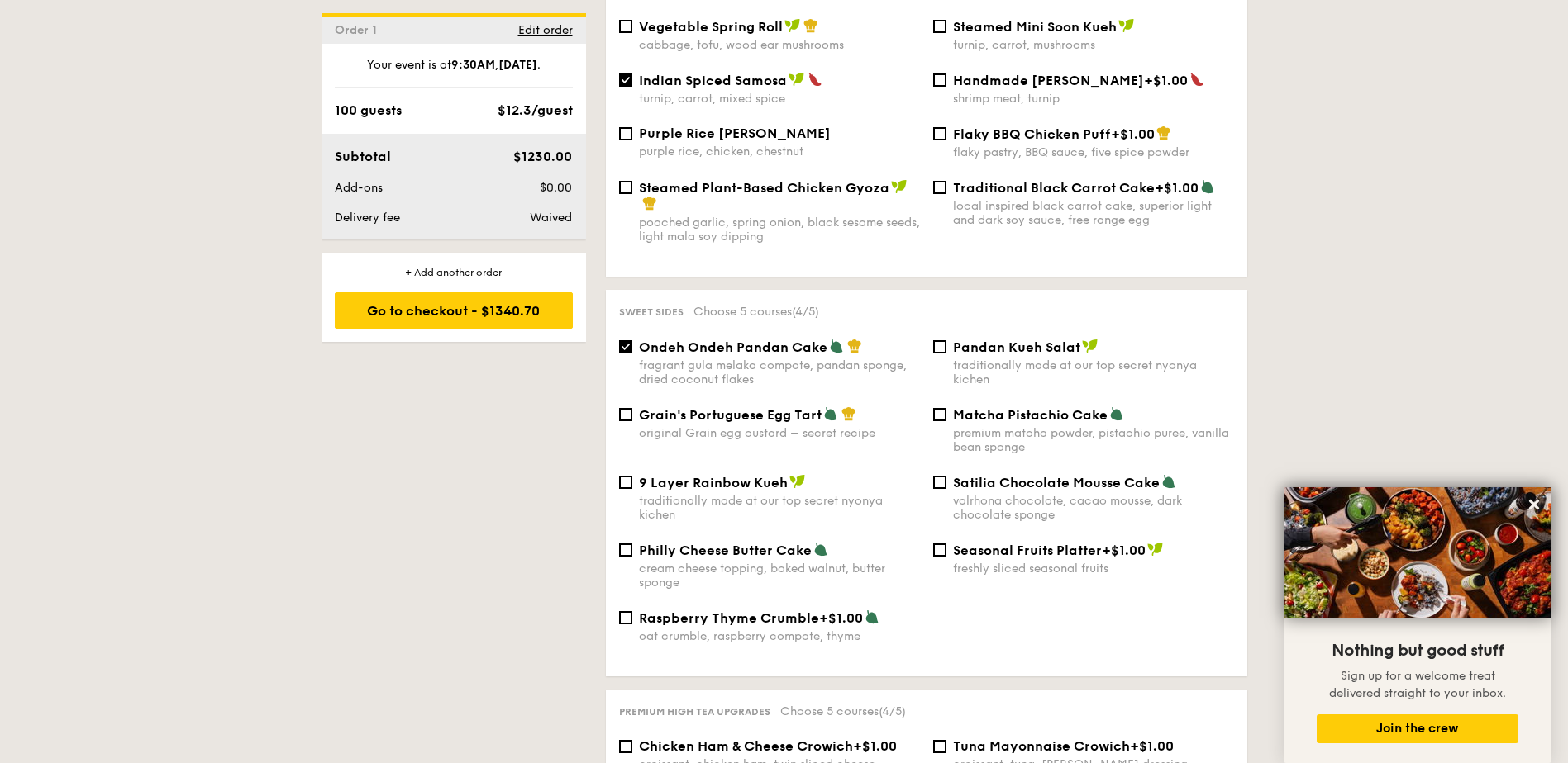
scroll to position [1652, 0]
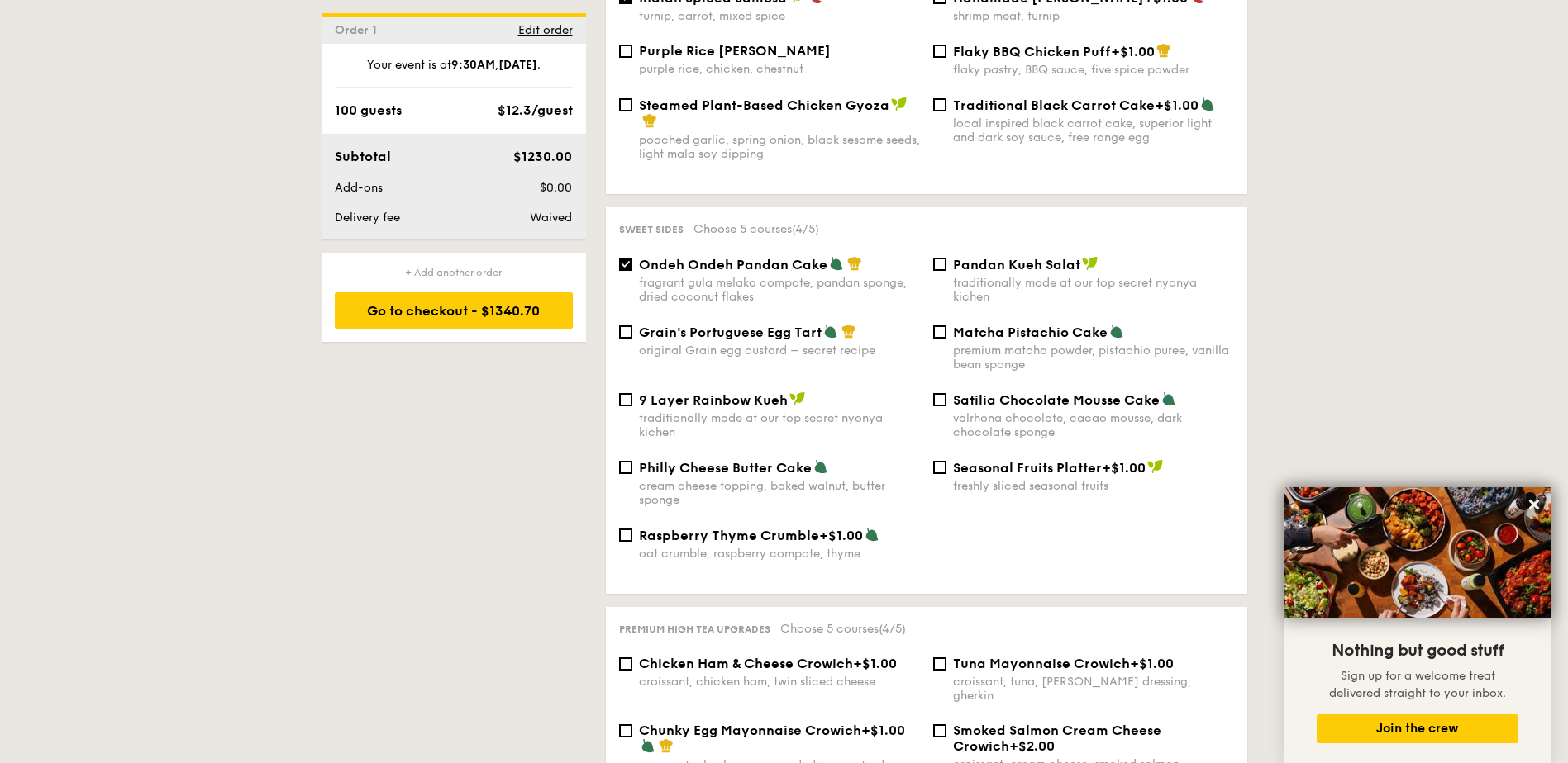
click at [478, 270] on div "+ Add another order" at bounding box center [454, 273] width 238 height 13
checkbox input "false"
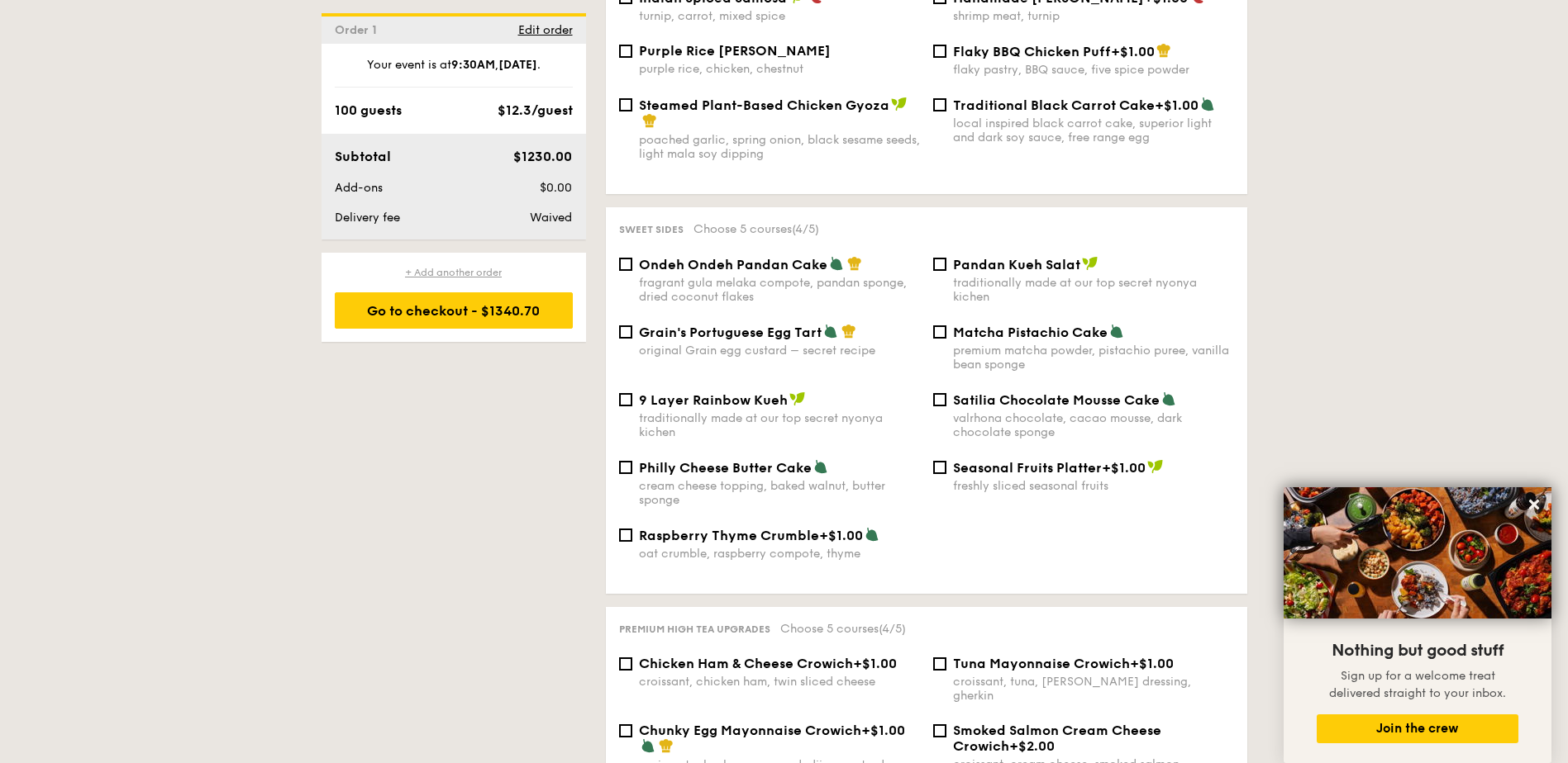
radio input "true"
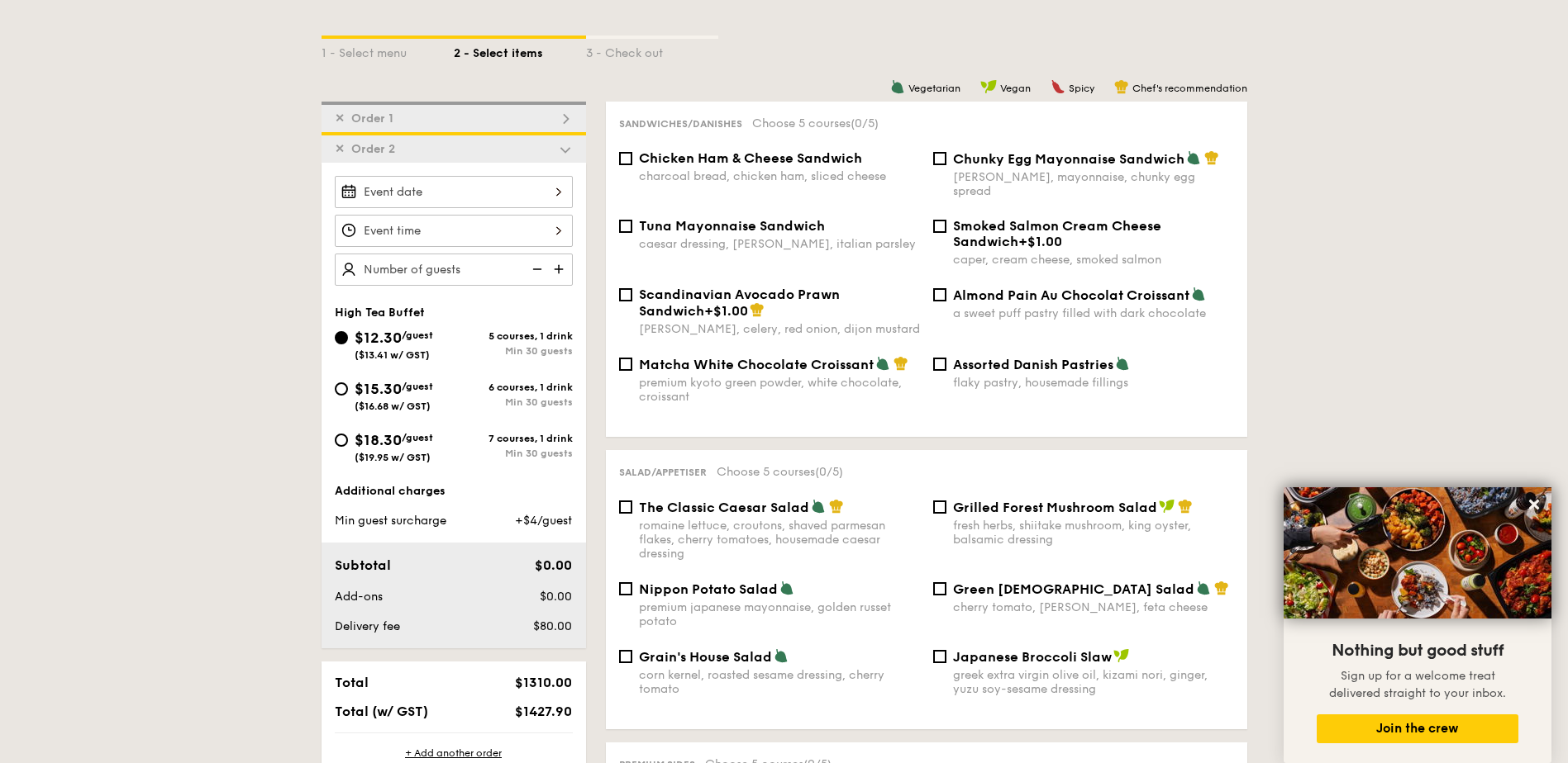
scroll to position [270, 0]
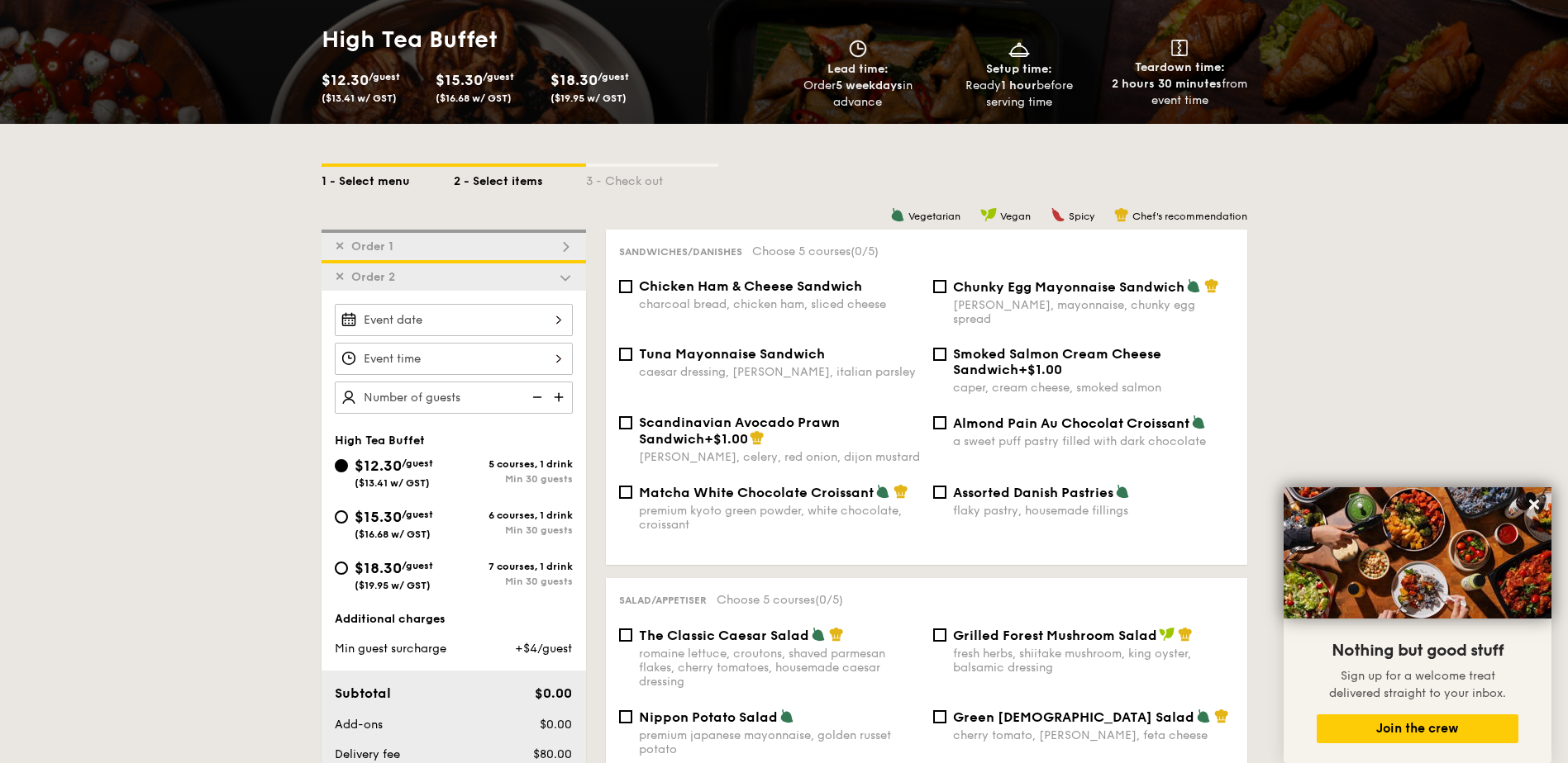
click at [377, 178] on div "1 - Select menu" at bounding box center [388, 179] width 133 height 23
select select
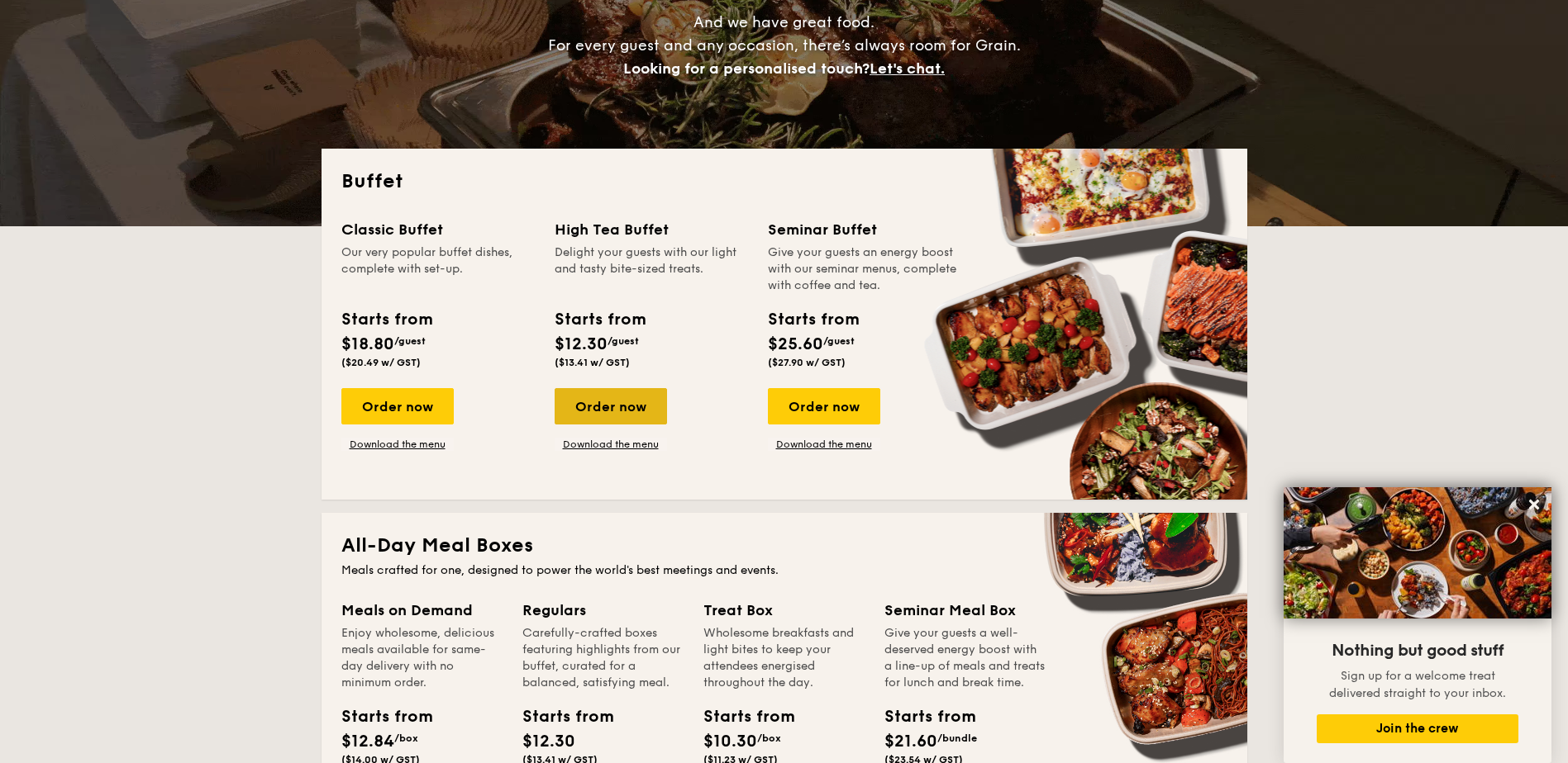
click at [629, 409] on div "Order now" at bounding box center [611, 407] width 112 height 36
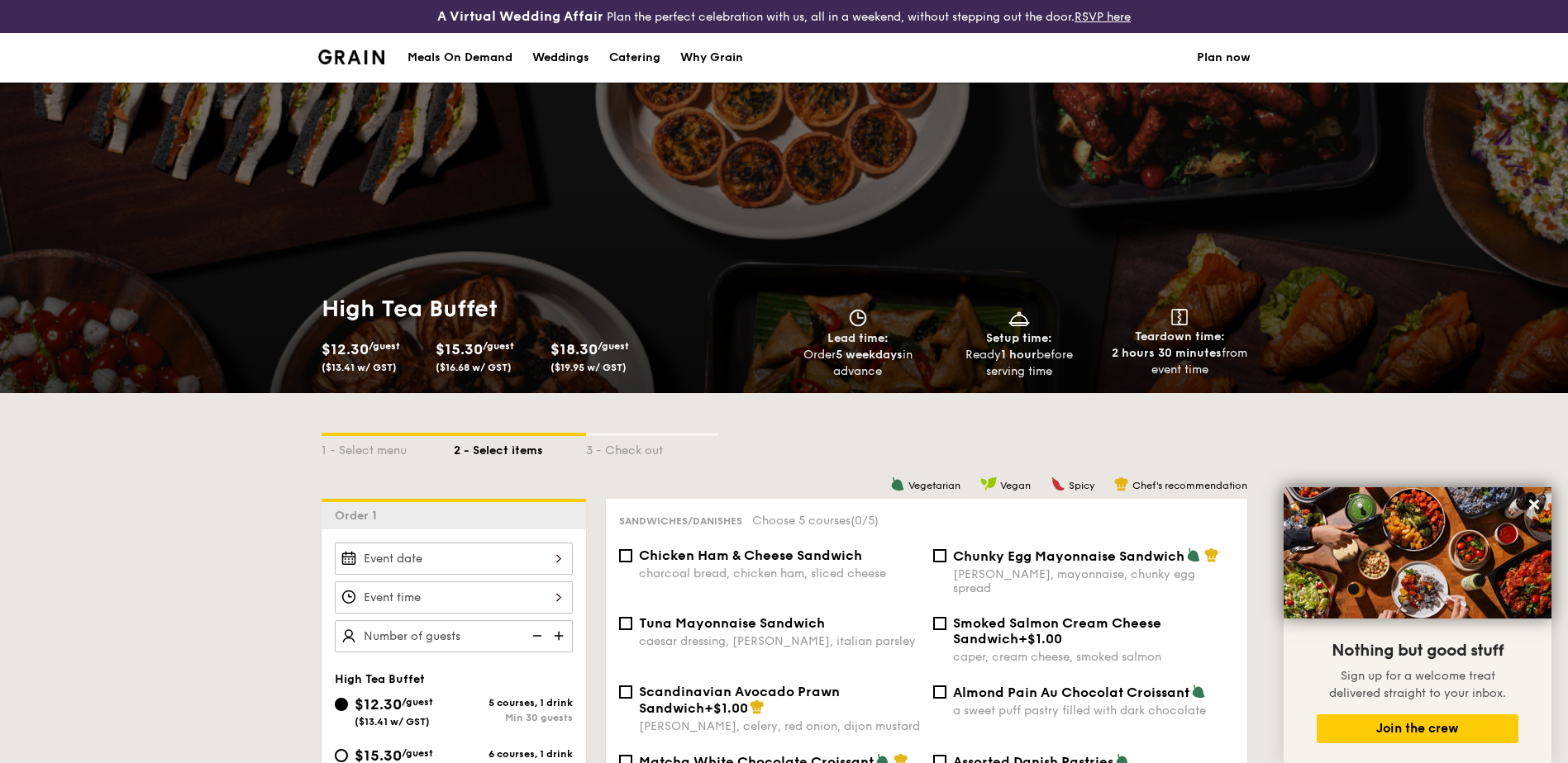
scroll to position [83, 0]
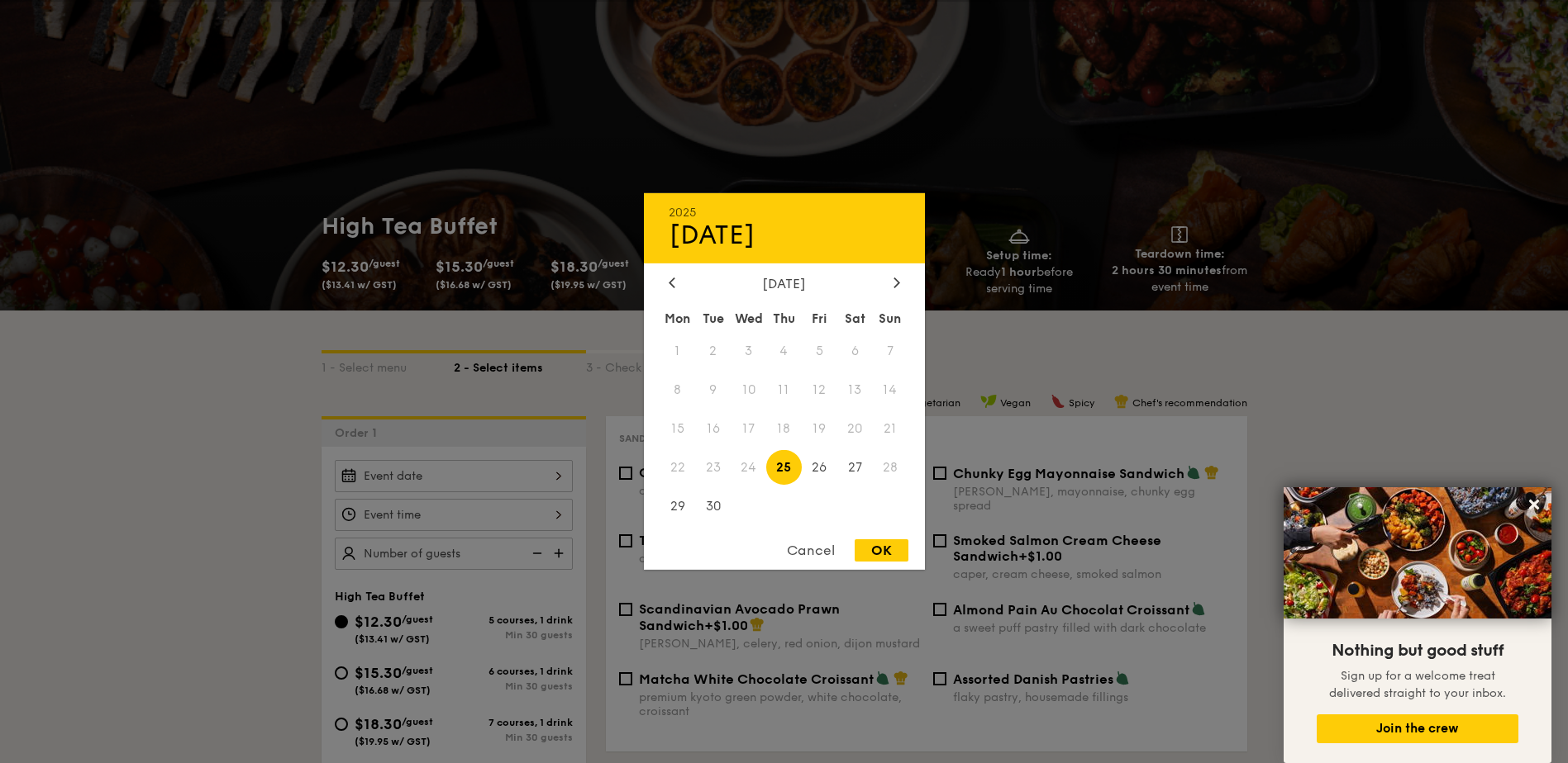
click at [538, 469] on div "2025 Sep [DATE] Tue Wed Thu Fri Sat Sun 1 2 3 4 5 6 7 8 9 10 11 12 13 14 15 16 …" at bounding box center [454, 476] width 238 height 33
click at [902, 282] on div at bounding box center [896, 283] width 14 height 15
click at [820, 387] on span "10" at bounding box center [819, 390] width 36 height 36
click at [880, 549] on div "OK" at bounding box center [881, 550] width 54 height 22
type input "[DATE]"
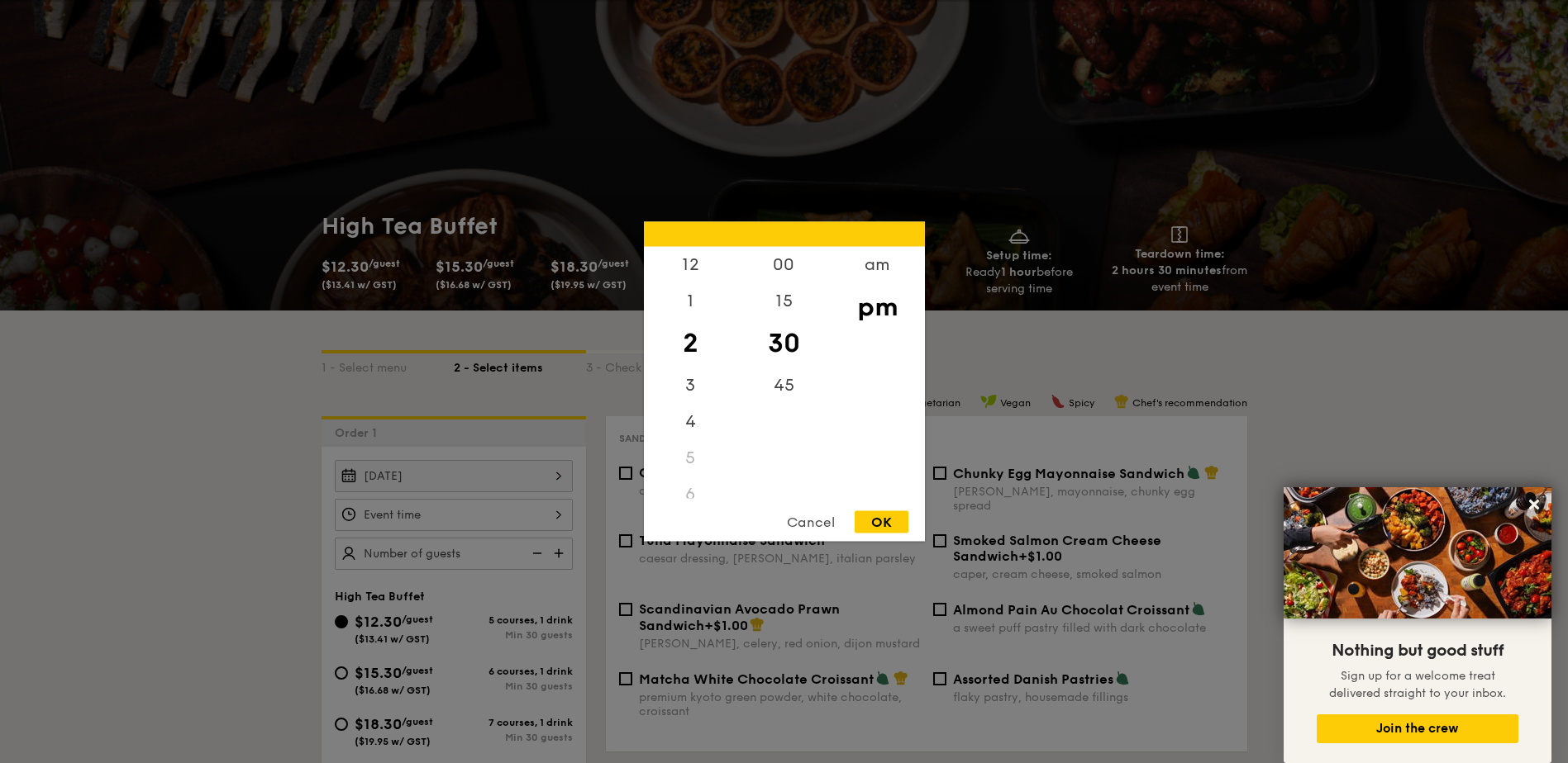
click at [533, 515] on div "12 1 2 3 4 5 6 7 8 9 10 11 00 15 30 45 am pm Cancel OK" at bounding box center [454, 515] width 238 height 33
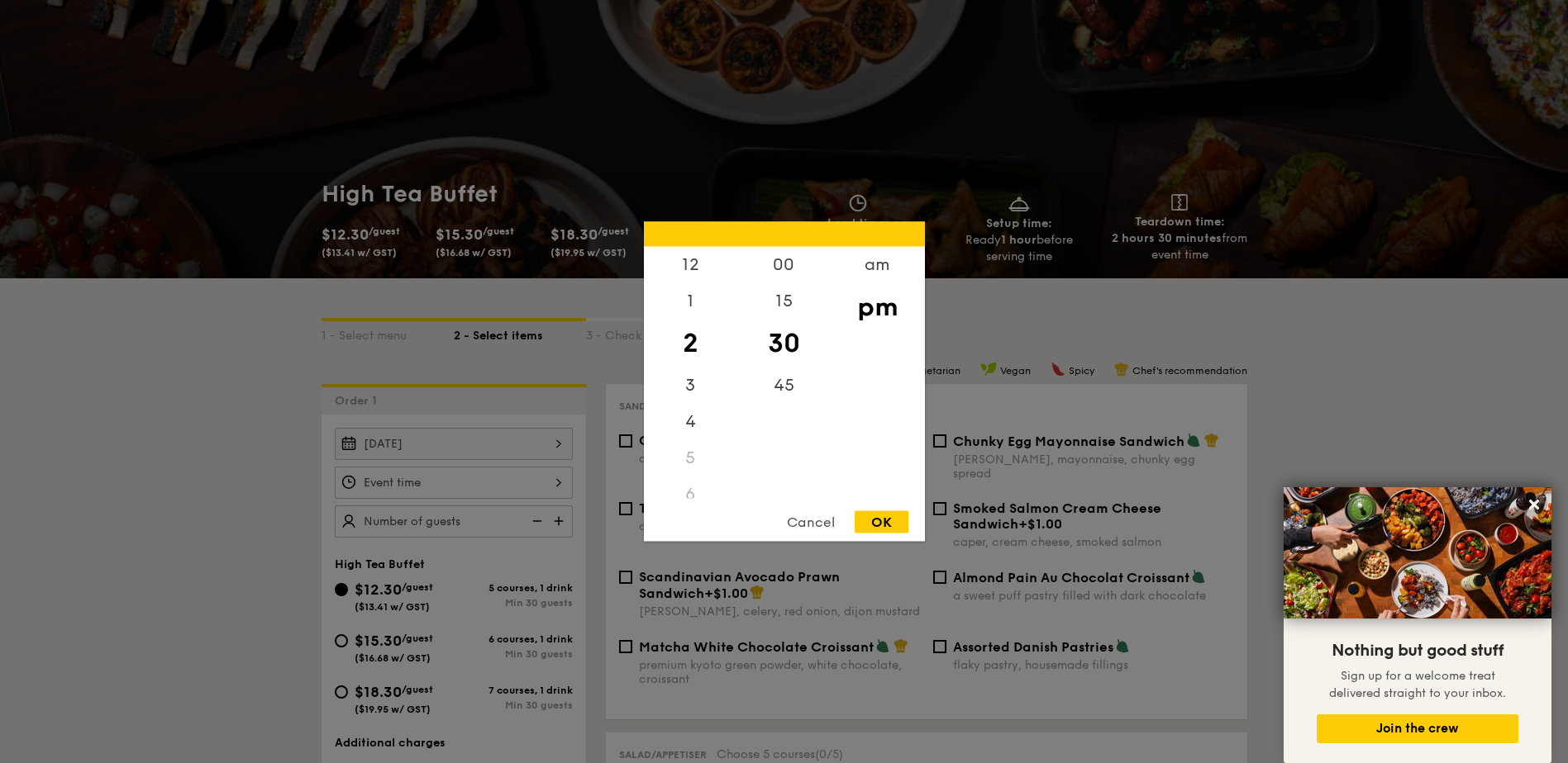
scroll to position [165, 0]
